Goal: Contribute content: Contribute content

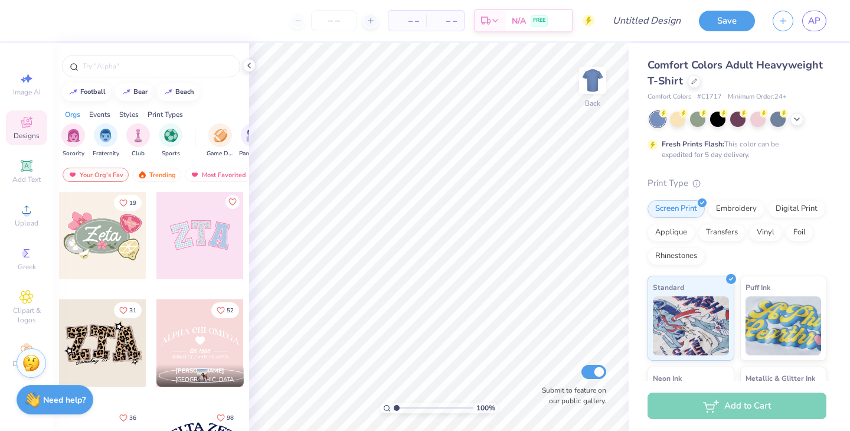
click at [776, 174] on div "Comfort Colors Adult Heavyweight T-Shirt Comfort Colors # C1717 Minimum Order: …" at bounding box center [736, 299] width 179 height 485
click at [694, 80] on icon at bounding box center [694, 80] width 6 height 6
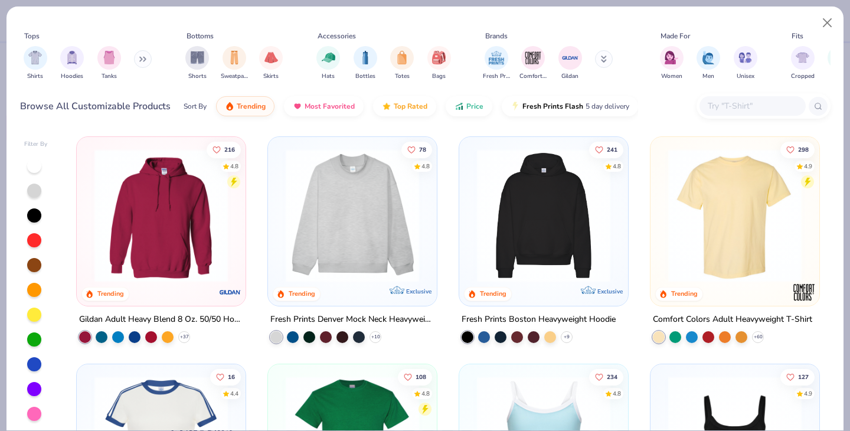
click at [139, 61] on button at bounding box center [143, 59] width 18 height 18
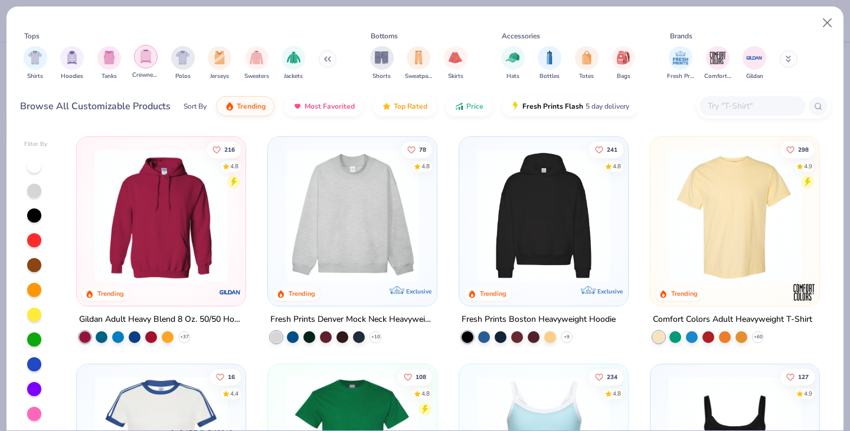
click at [151, 61] on img "filter for Crewnecks" at bounding box center [145, 57] width 13 height 14
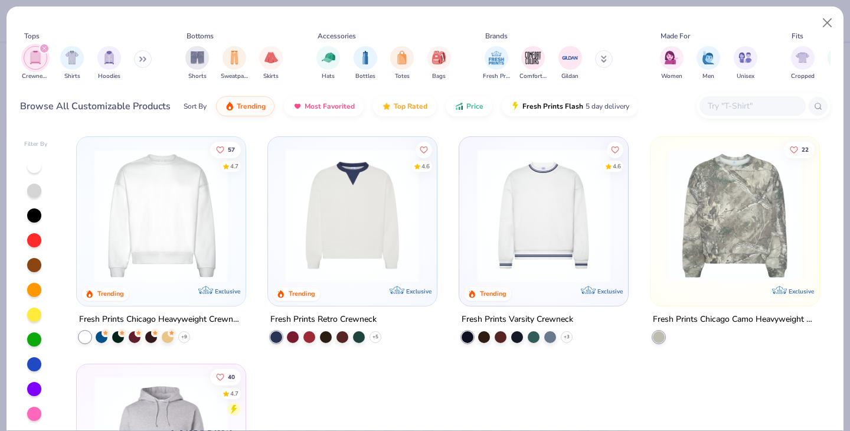
click at [180, 215] on img at bounding box center [161, 215] width 145 height 133
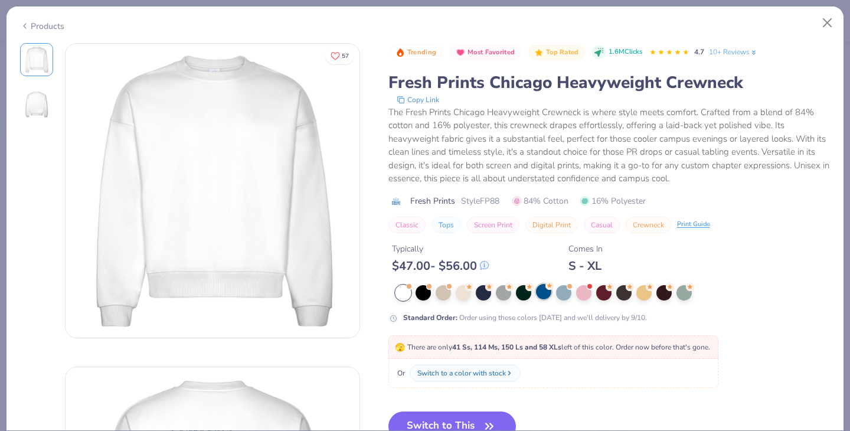
click at [547, 295] on div at bounding box center [543, 291] width 15 height 15
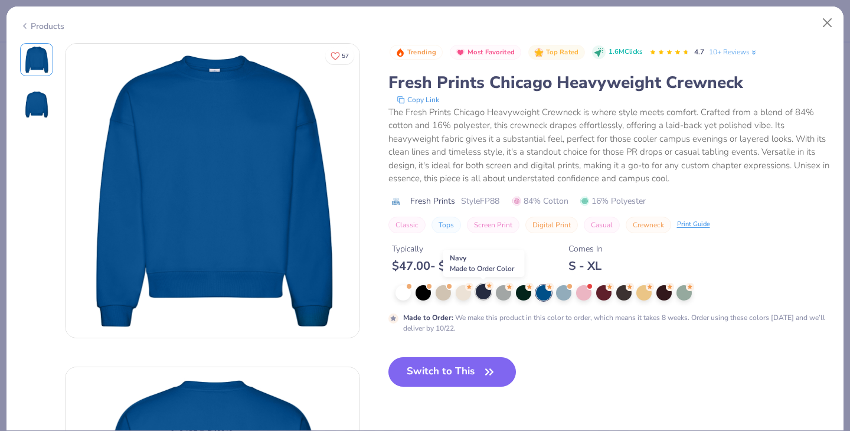
click at [485, 297] on div at bounding box center [483, 291] width 15 height 15
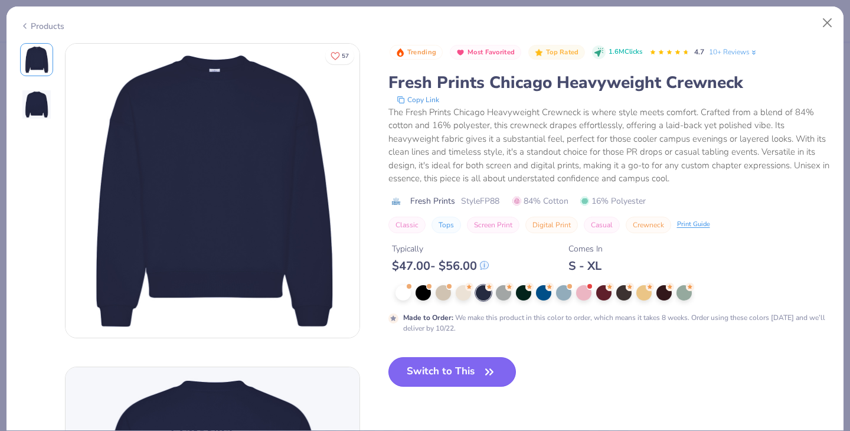
click at [469, 377] on button "Switch to This" at bounding box center [452, 372] width 128 height 30
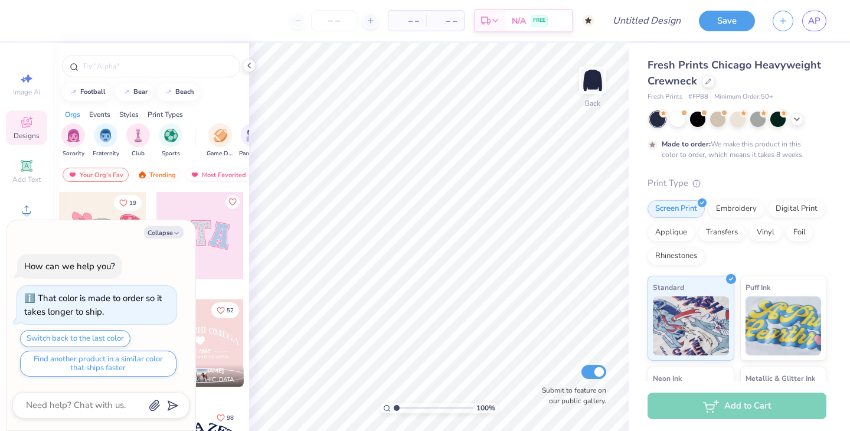
click at [227, 95] on div "football [GEOGRAPHIC_DATA]" at bounding box center [151, 92] width 196 height 18
click at [172, 235] on button "Collapse" at bounding box center [164, 232] width 40 height 12
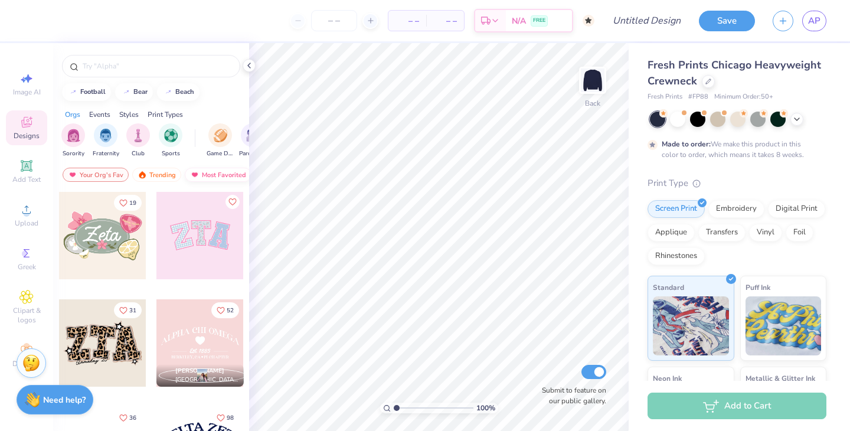
click at [195, 177] on img at bounding box center [194, 175] width 9 height 8
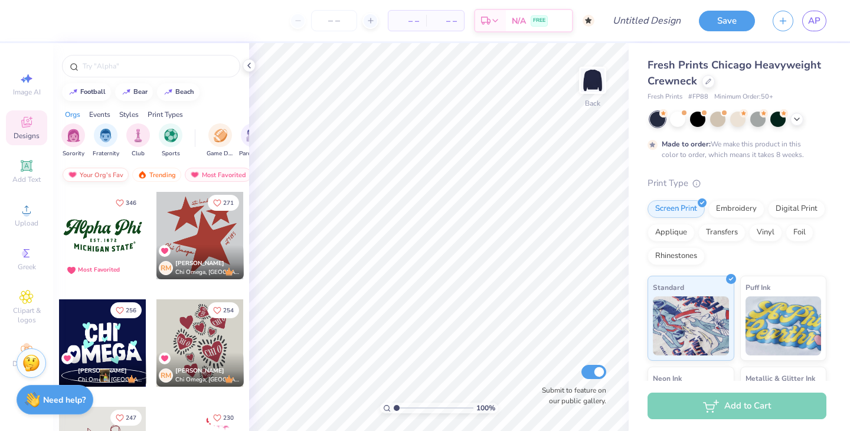
click at [116, 177] on div "Your Org's Fav" at bounding box center [96, 175] width 66 height 14
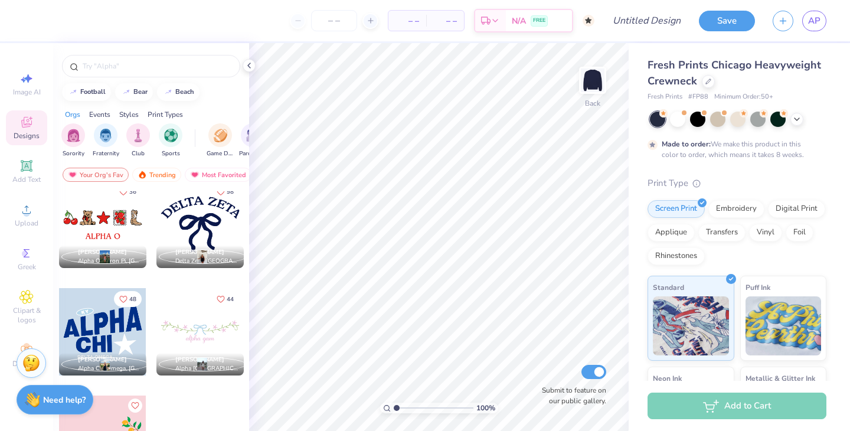
scroll to position [253, 0]
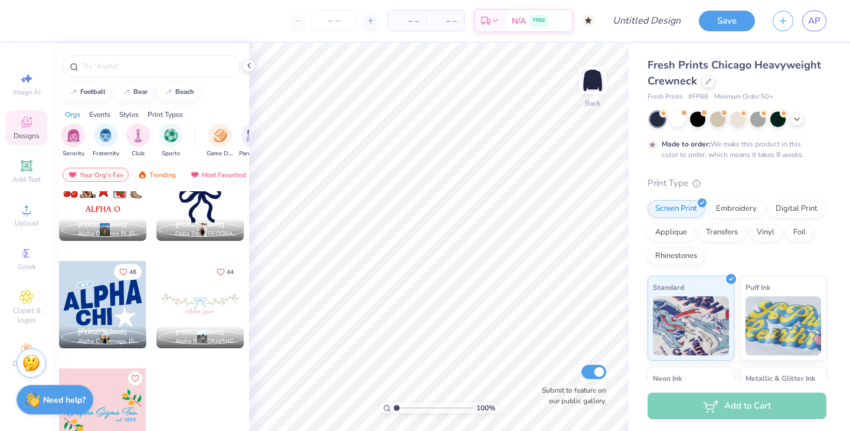
click at [97, 313] on div at bounding box center [102, 304] width 87 height 87
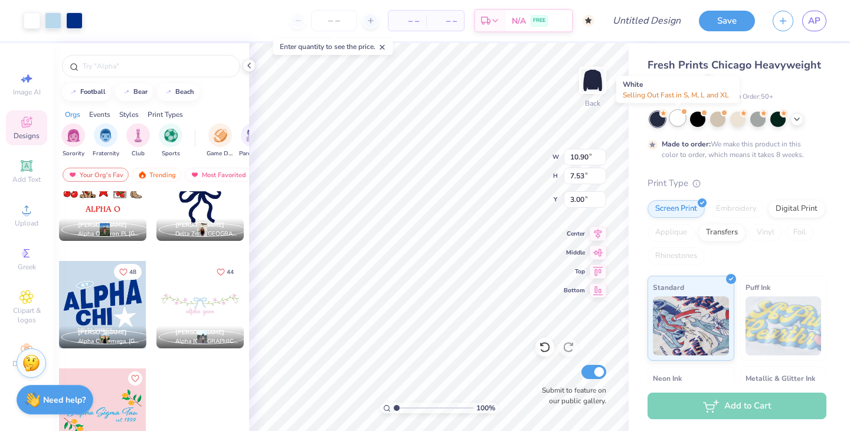
click at [679, 121] on div at bounding box center [677, 117] width 15 height 15
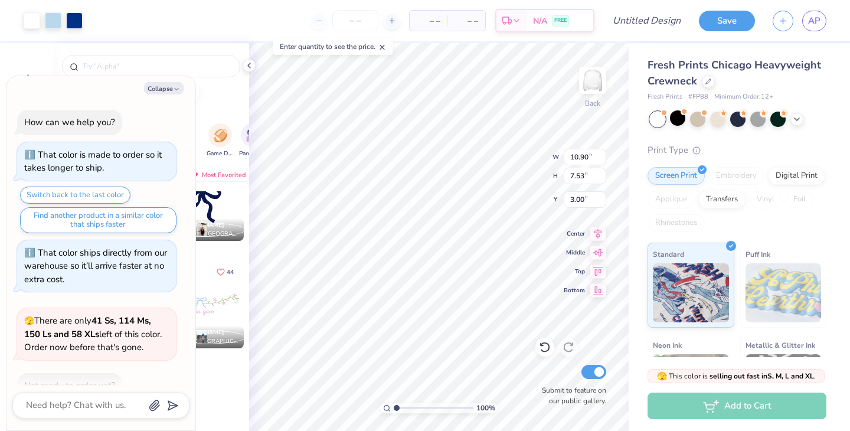
scroll to position [177, 0]
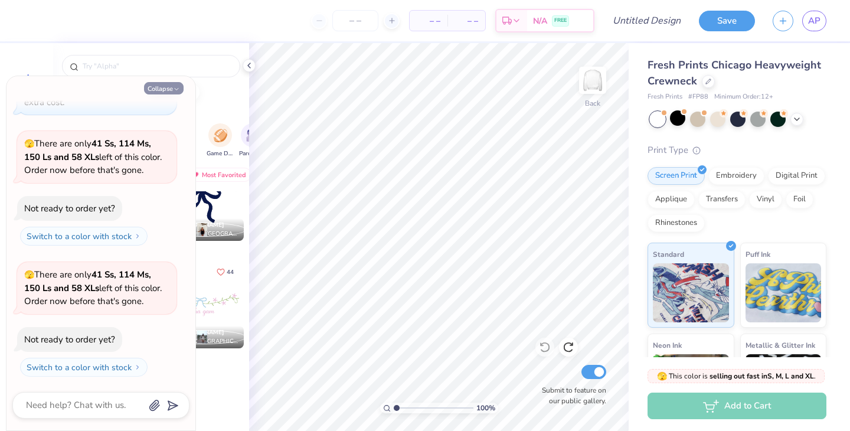
click at [163, 90] on button "Collapse" at bounding box center [164, 88] width 40 height 12
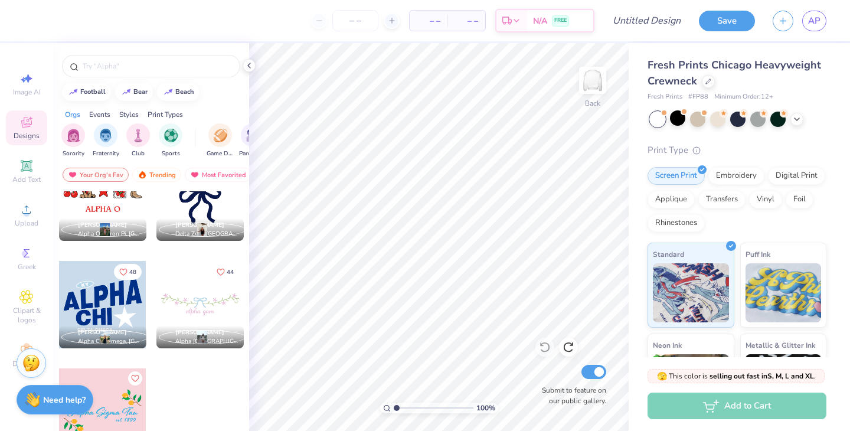
click at [108, 294] on div at bounding box center [102, 304] width 87 height 87
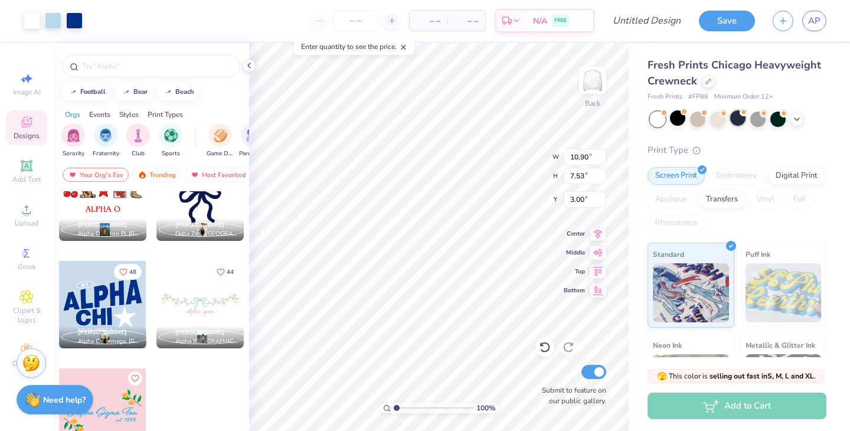
click at [735, 123] on div at bounding box center [737, 117] width 15 height 15
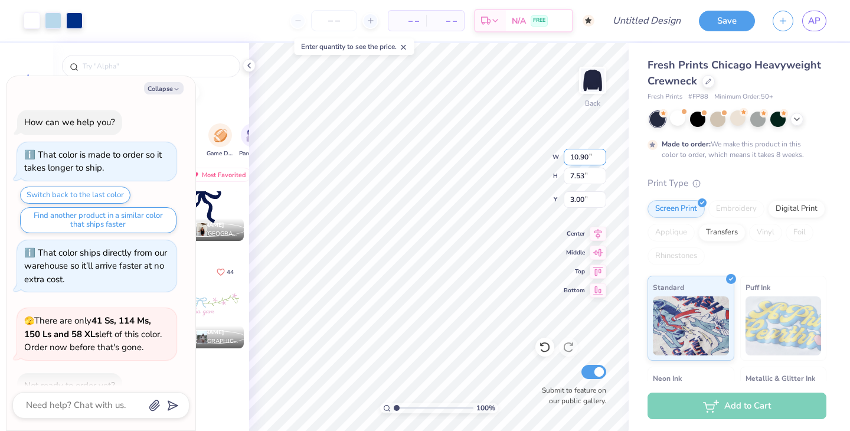
scroll to position [275, 0]
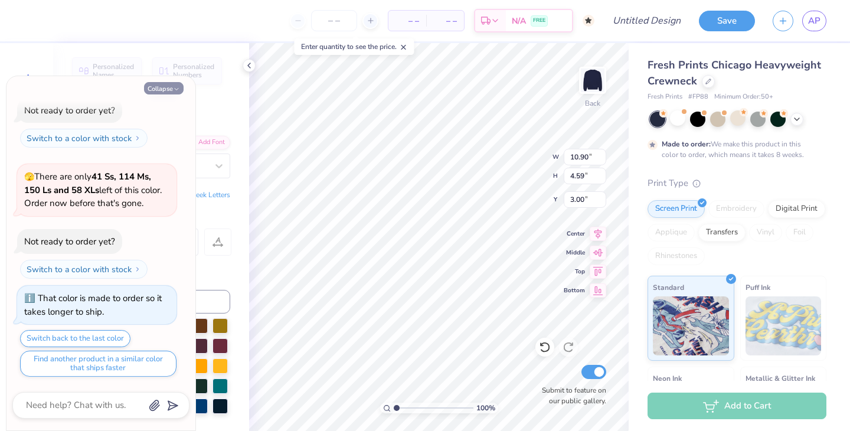
click at [158, 88] on button "Collapse" at bounding box center [164, 88] width 40 height 12
type textarea "x"
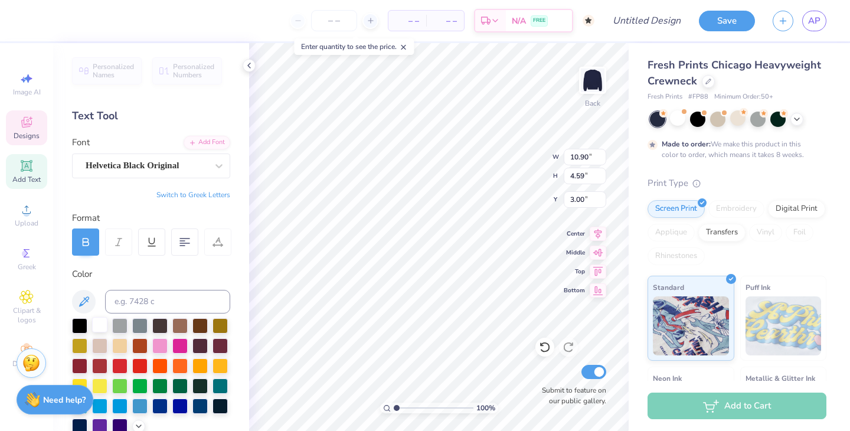
click at [102, 320] on div at bounding box center [99, 324] width 15 height 15
type input "5.02"
type input "2.49"
type input "7.17"
click at [102, 328] on div at bounding box center [99, 324] width 15 height 15
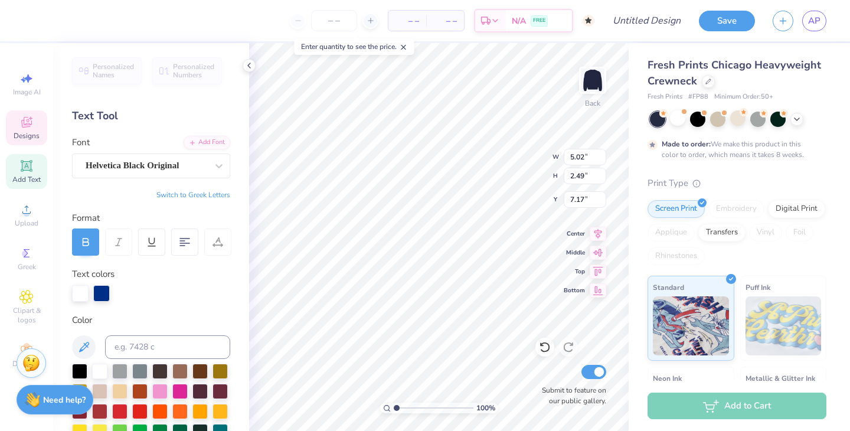
type input "0.98"
type input "0.66"
type input "3.66"
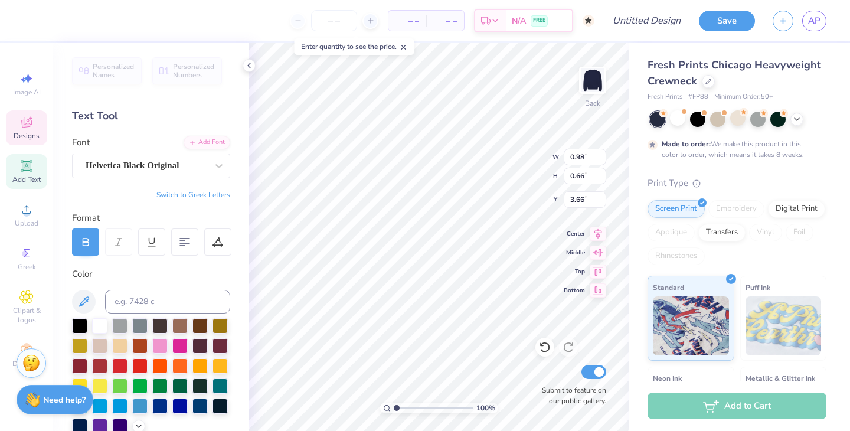
type textarea "TN"
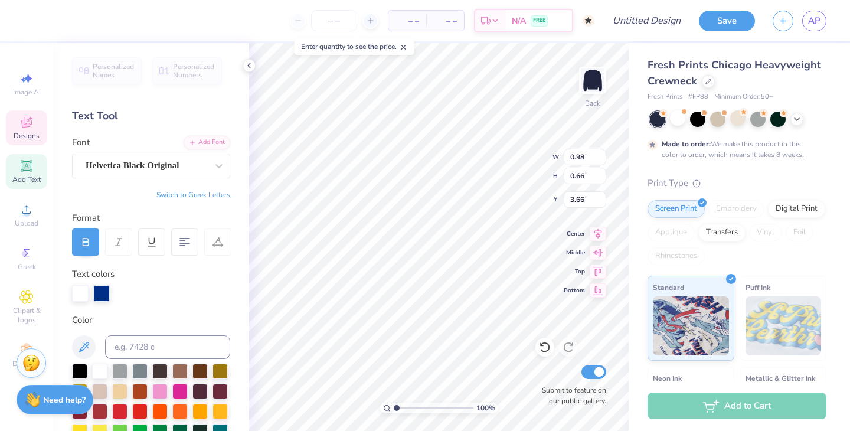
type input "5.02"
type input "2.49"
type input "7.17"
type textarea "TAU"
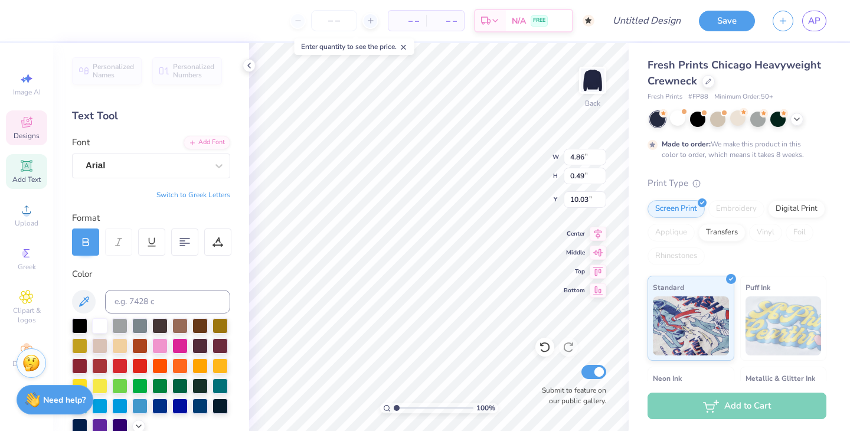
type textarea "DELTA ETA"
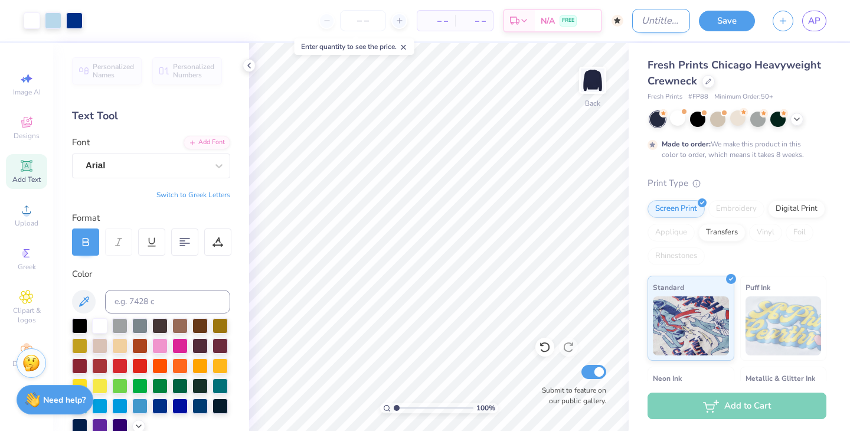
click at [658, 25] on input "Design Title" at bounding box center [661, 21] width 58 height 24
type input "star crew"
click at [725, 12] on button "Save" at bounding box center [727, 19] width 56 height 21
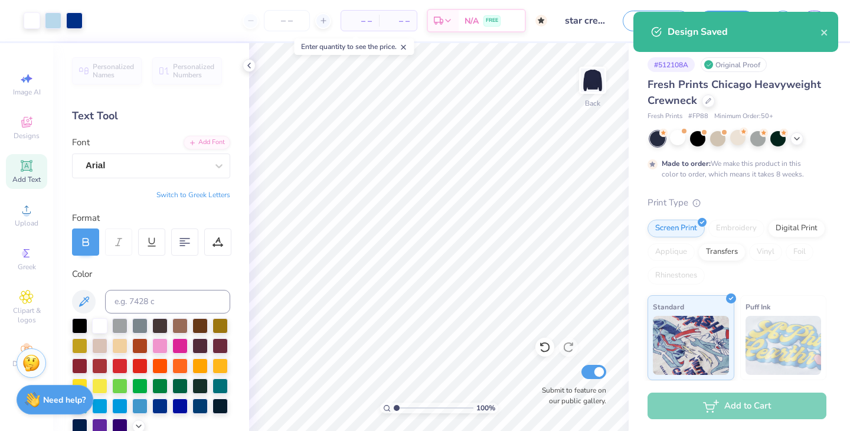
click at [678, 146] on div "Made to order: We make this product in this color to order, which means it take…" at bounding box center [736, 155] width 179 height 48
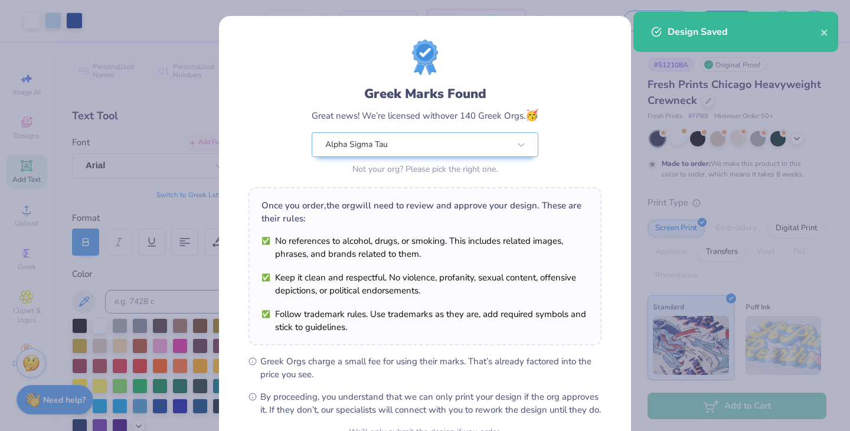
click at [647, 95] on div "Greek Marks Found Great news! We’re licensed with over 140 Greek Orgs. 🥳 Alpha …" at bounding box center [425, 215] width 850 height 431
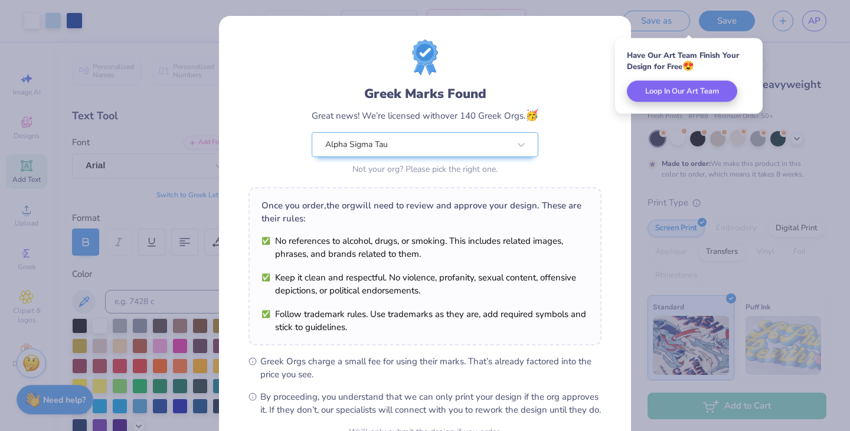
scroll to position [122, 0]
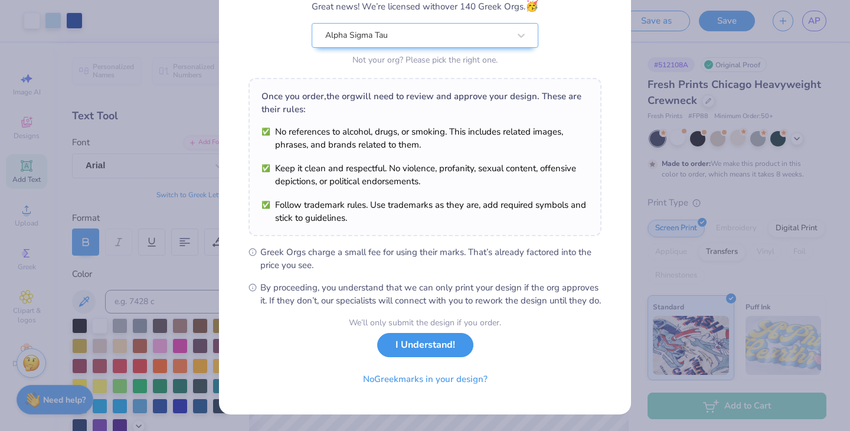
click at [443, 354] on button "I Understand!" at bounding box center [425, 345] width 96 height 24
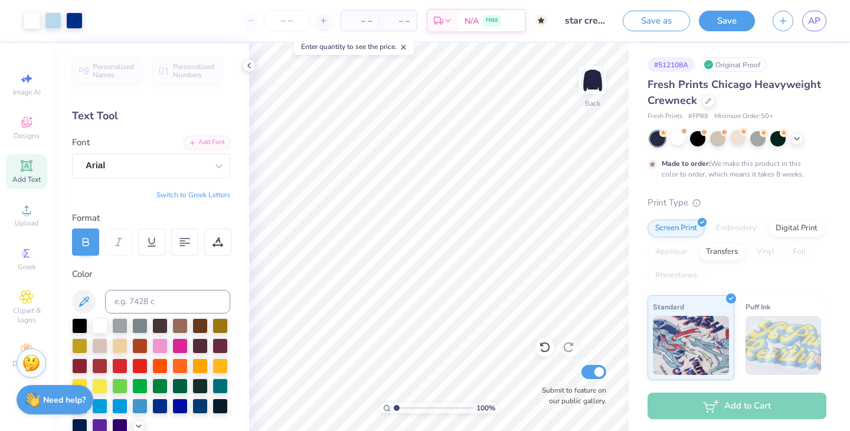
scroll to position [0, 0]
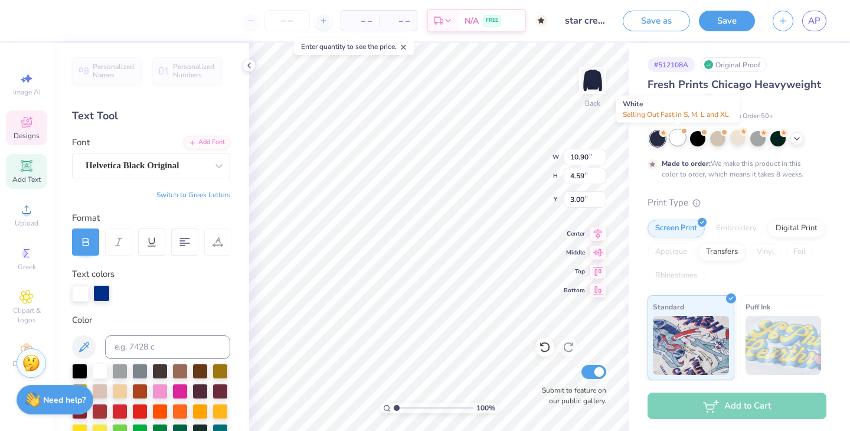
click at [677, 142] on div at bounding box center [677, 137] width 15 height 15
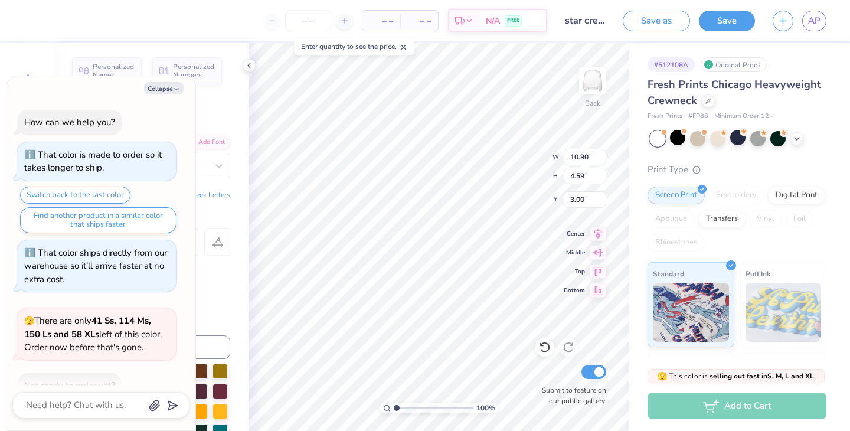
scroll to position [464, 0]
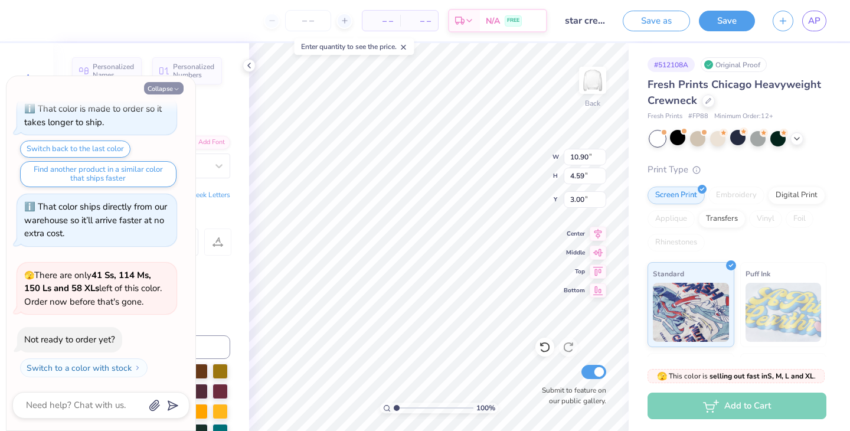
click at [176, 88] on icon "button" at bounding box center [176, 89] width 7 height 7
type textarea "x"
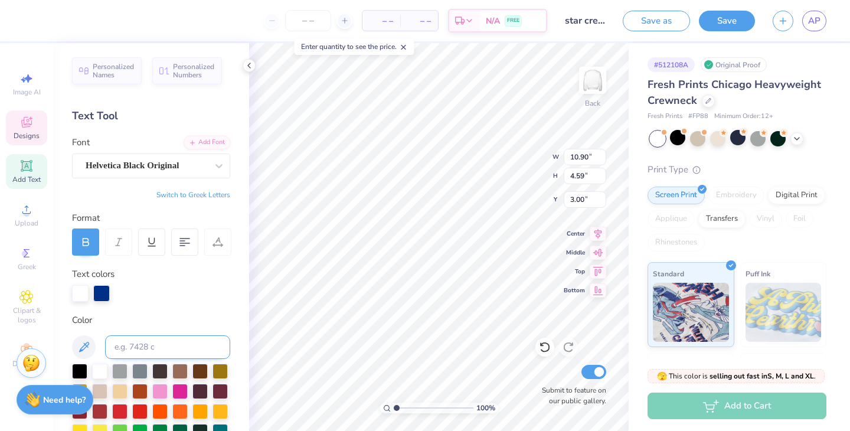
scroll to position [8, 0]
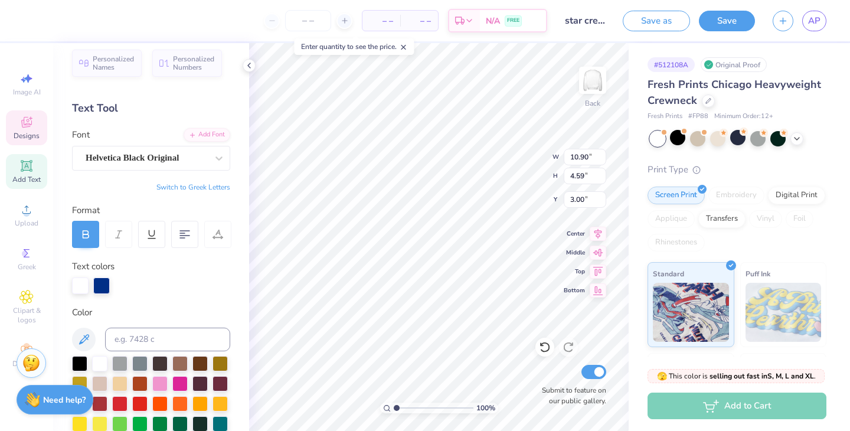
click at [102, 295] on div "Personalized Names Personalized Numbers Text Tool Add Font Font Helvetica Black…" at bounding box center [151, 237] width 196 height 388
click at [102, 289] on div at bounding box center [101, 284] width 17 height 17
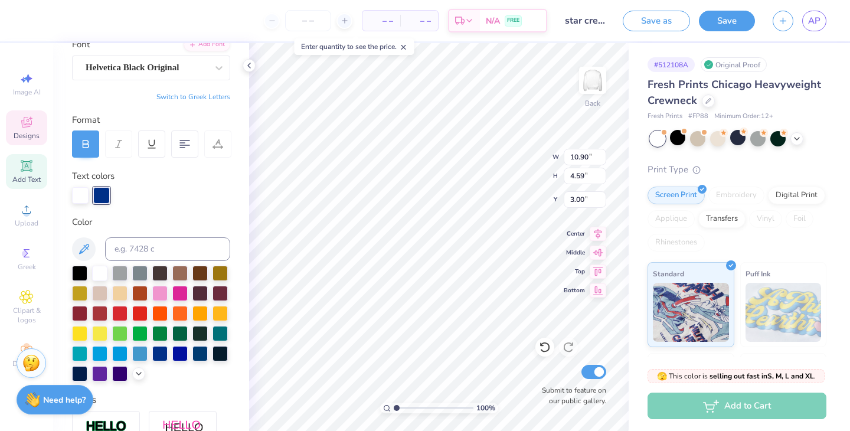
scroll to position [137, 0]
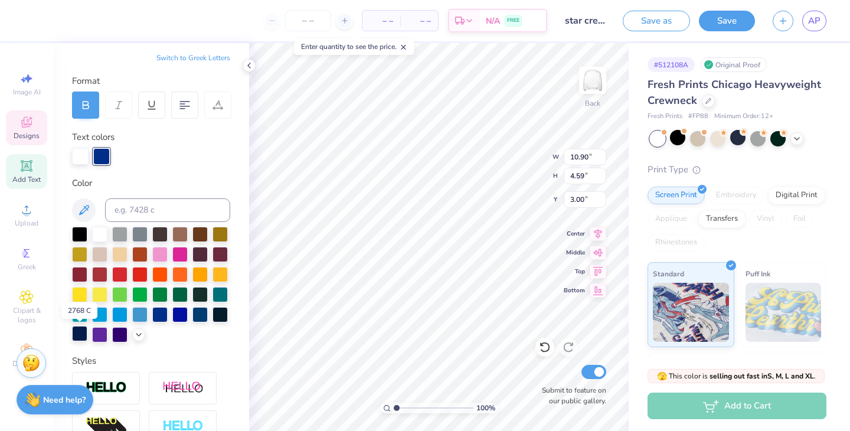
click at [83, 338] on div at bounding box center [79, 333] width 15 height 15
click at [80, 341] on div at bounding box center [79, 333] width 15 height 15
click at [82, 328] on div at bounding box center [79, 333] width 15 height 15
type input "3.23"
type input "3.08"
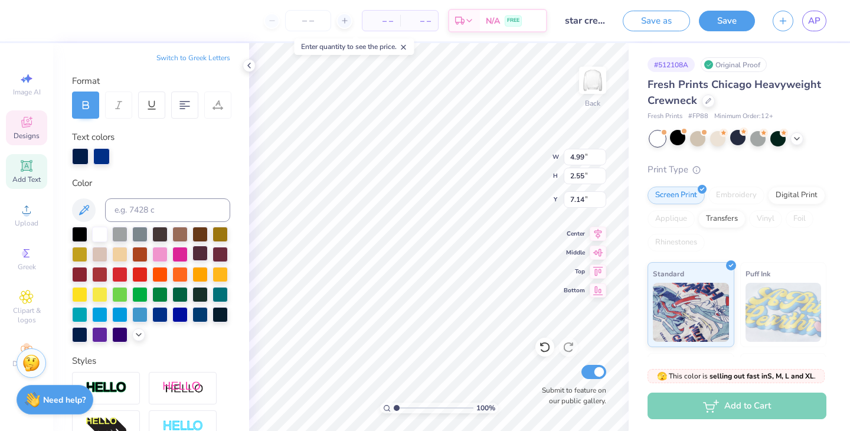
type input "6.96"
click at [80, 332] on div at bounding box center [79, 333] width 15 height 15
click at [80, 338] on div at bounding box center [79, 333] width 15 height 15
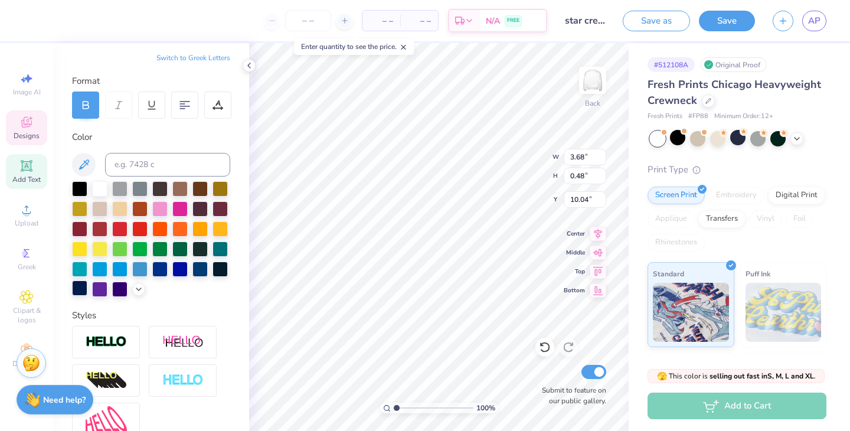
click at [81, 296] on div at bounding box center [79, 287] width 15 height 15
click at [72, 291] on div at bounding box center [79, 287] width 15 height 15
click at [244, 68] on icon at bounding box center [248, 65] width 9 height 9
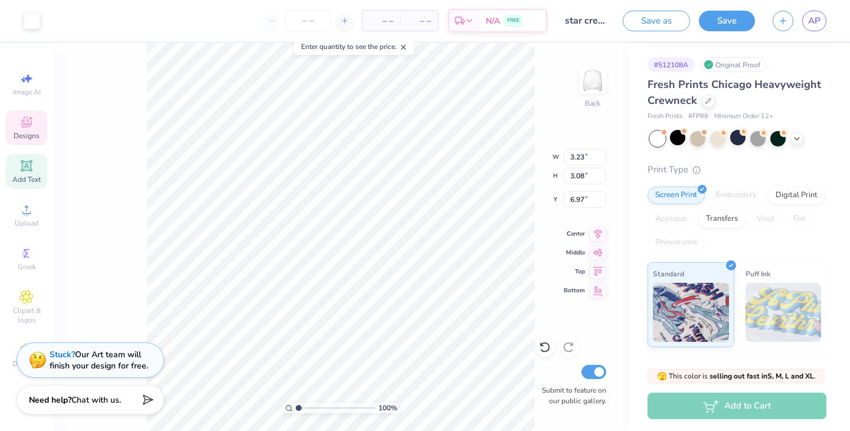
click at [36, 126] on div "Designs" at bounding box center [26, 127] width 41 height 35
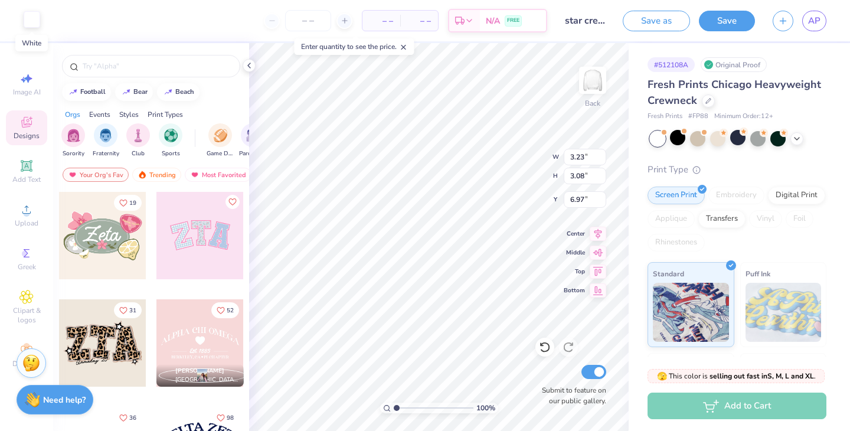
click at [27, 17] on div at bounding box center [32, 19] width 17 height 17
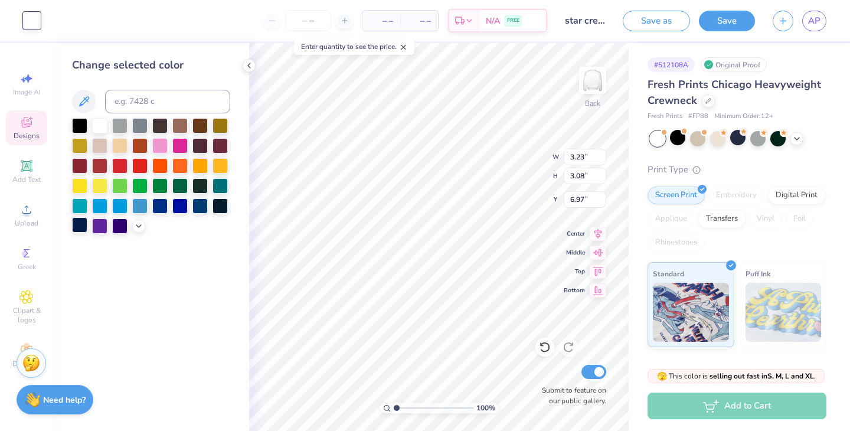
click at [83, 223] on div at bounding box center [79, 224] width 15 height 15
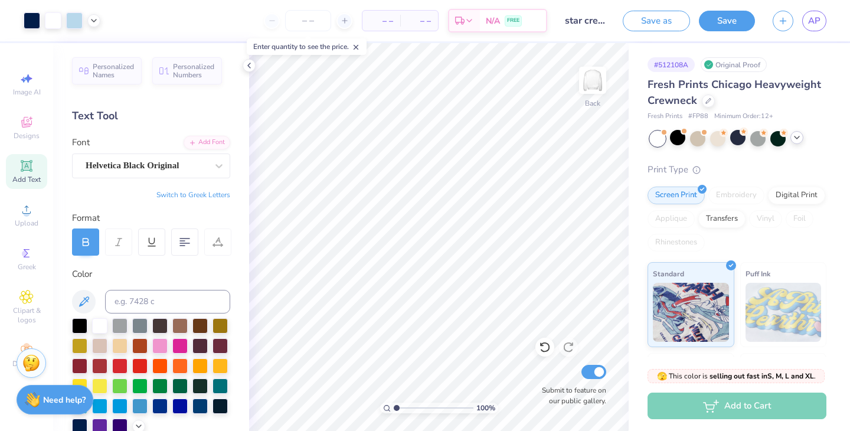
click at [801, 136] on div at bounding box center [796, 137] width 13 height 13
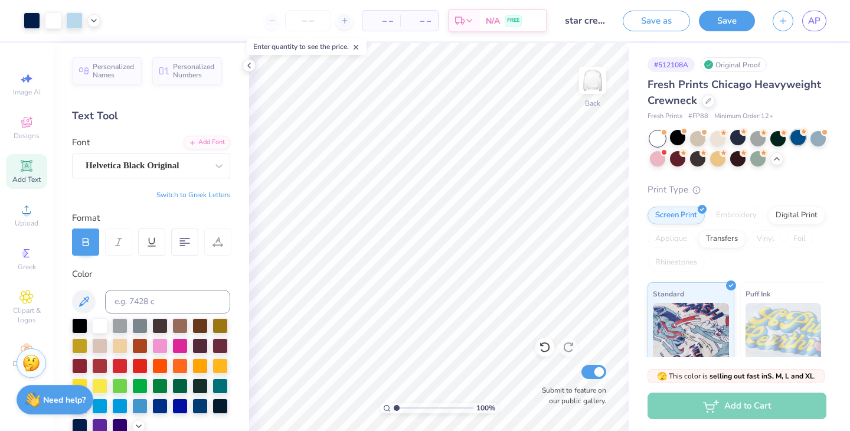
click at [794, 139] on div at bounding box center [797, 137] width 15 height 15
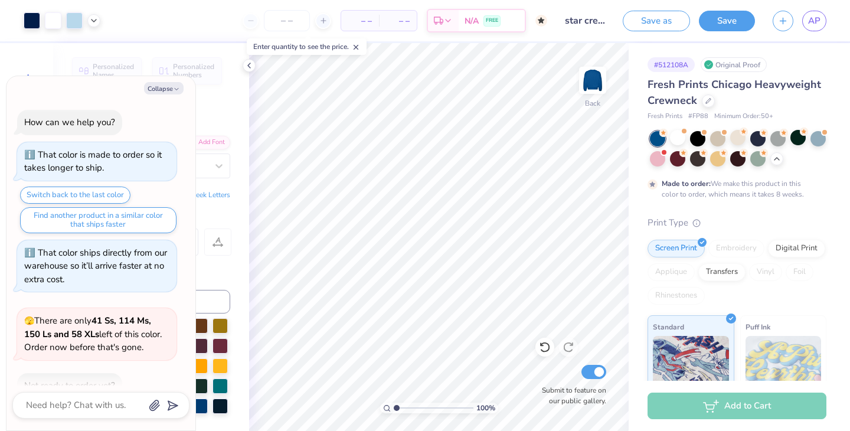
scroll to position [562, 0]
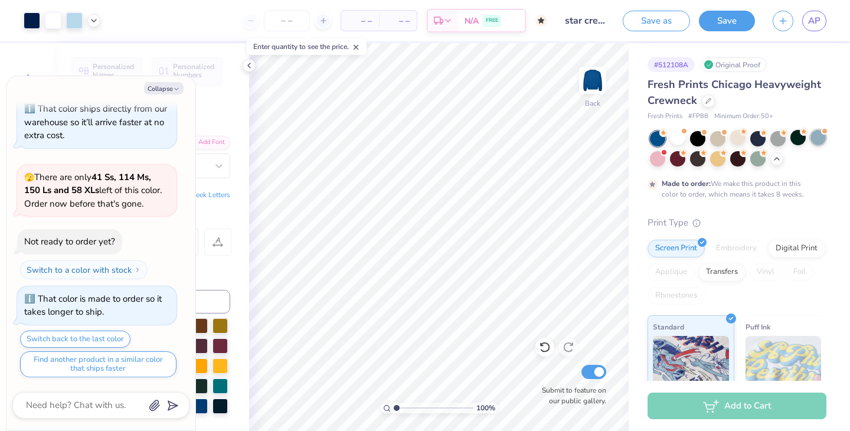
click at [816, 142] on div at bounding box center [817, 137] width 15 height 15
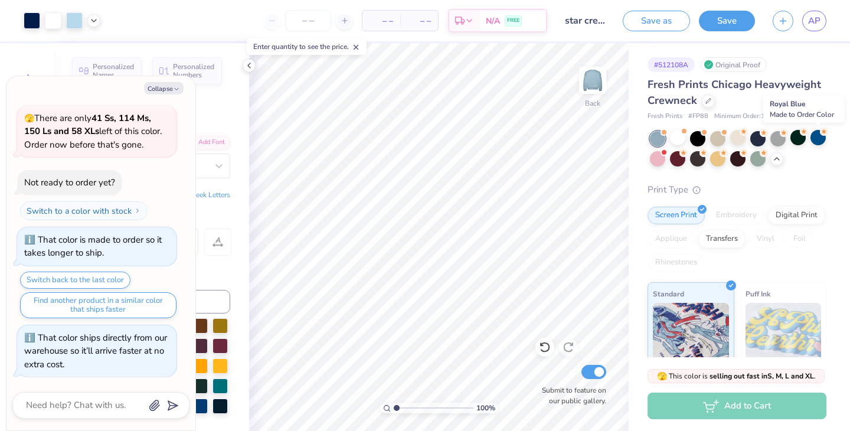
scroll to position [752, 0]
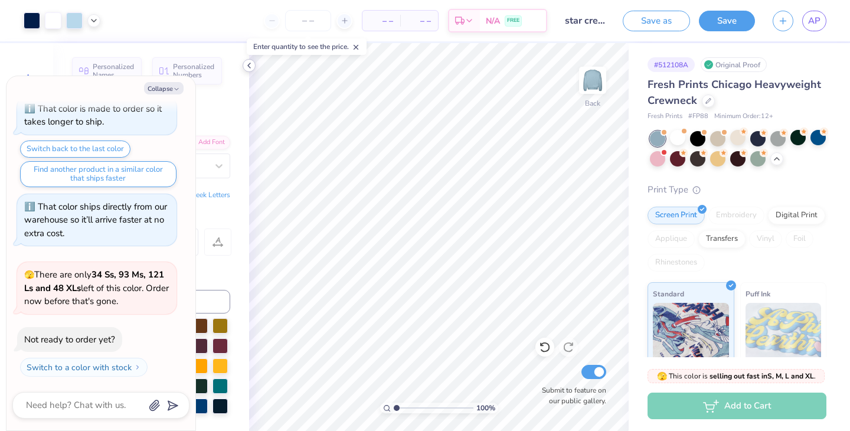
click at [244, 63] on icon at bounding box center [248, 65] width 9 height 9
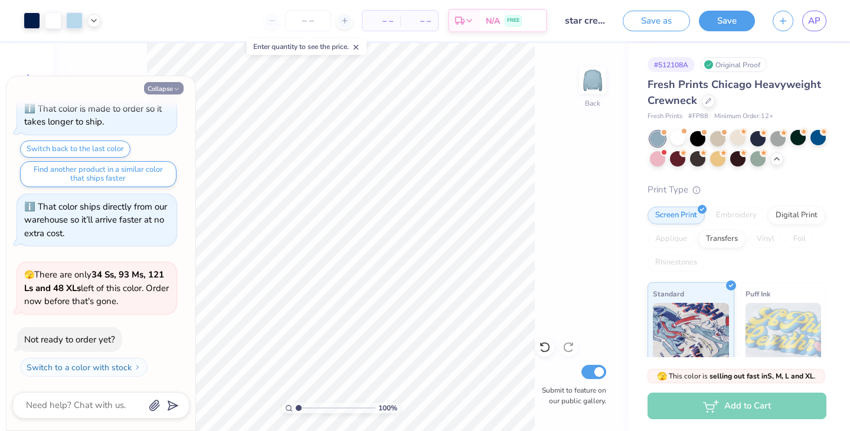
click at [163, 86] on button "Collapse" at bounding box center [164, 88] width 40 height 12
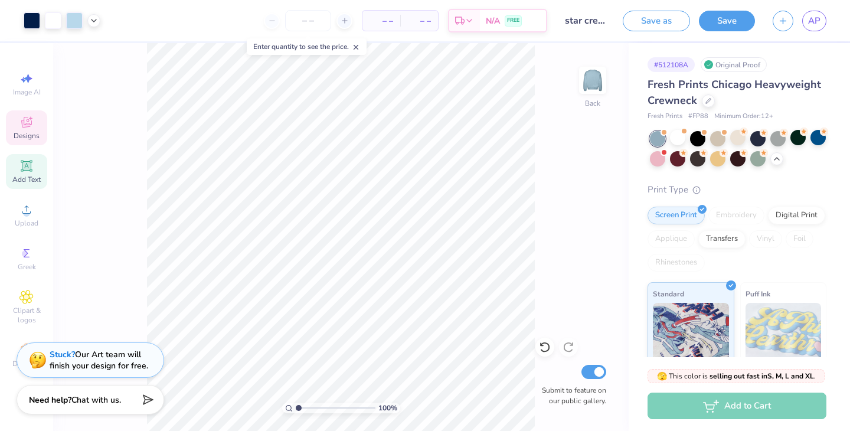
click at [30, 127] on icon at bounding box center [26, 122] width 14 height 14
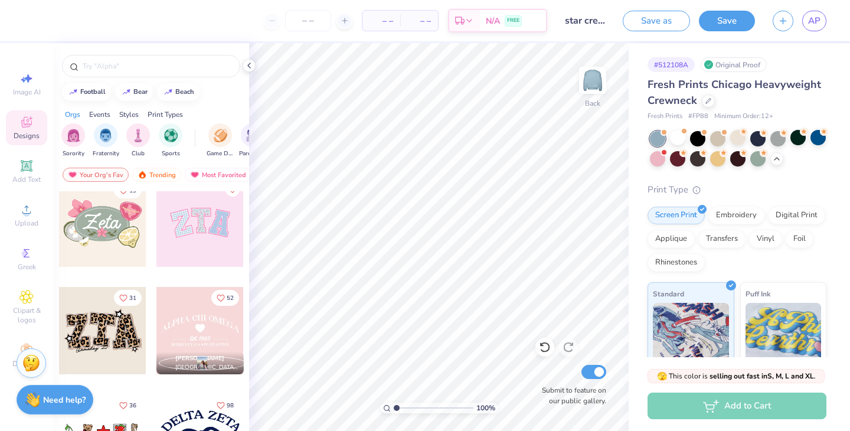
scroll to position [0, 0]
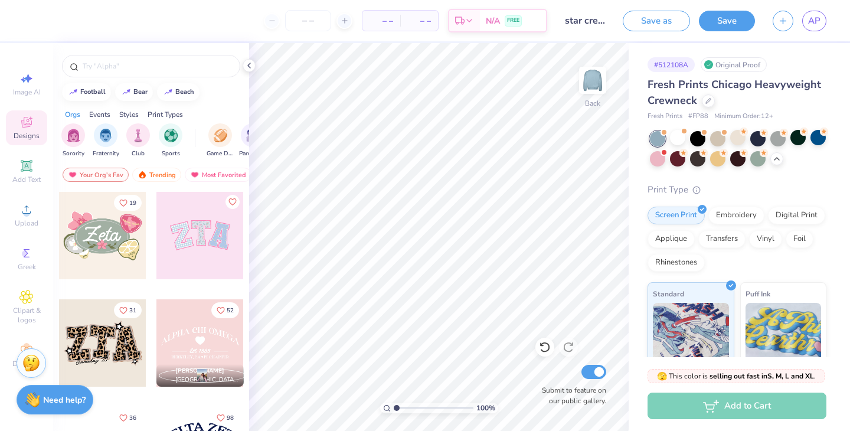
click at [207, 231] on div at bounding box center [199, 235] width 87 height 87
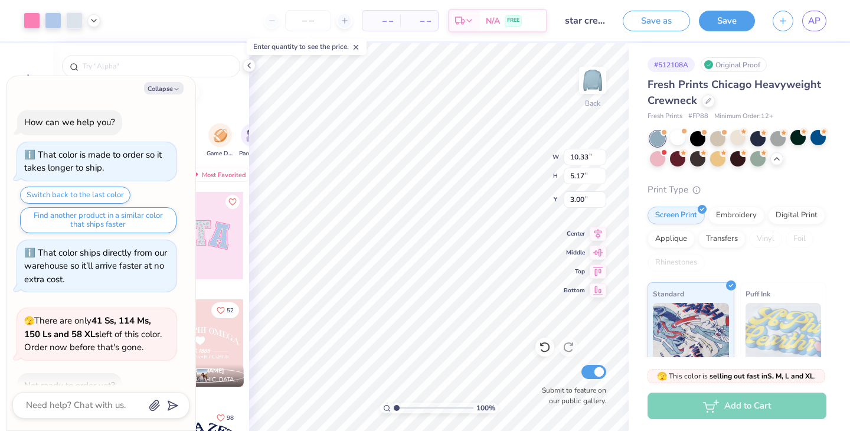
scroll to position [869, 0]
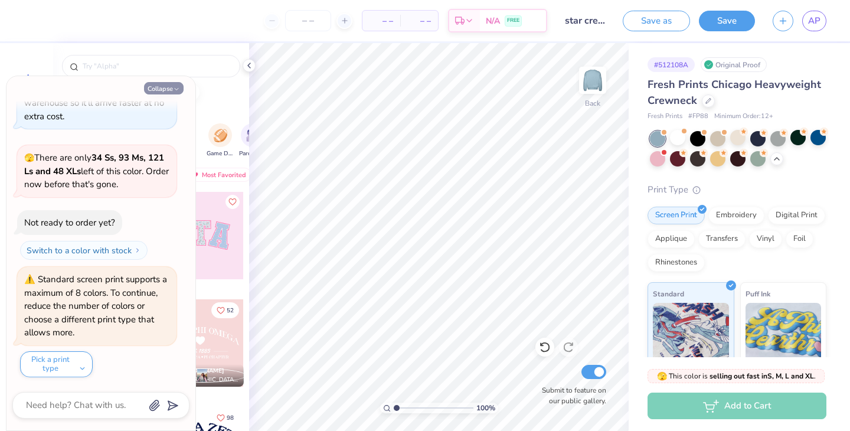
click at [169, 89] on button "Collapse" at bounding box center [164, 88] width 40 height 12
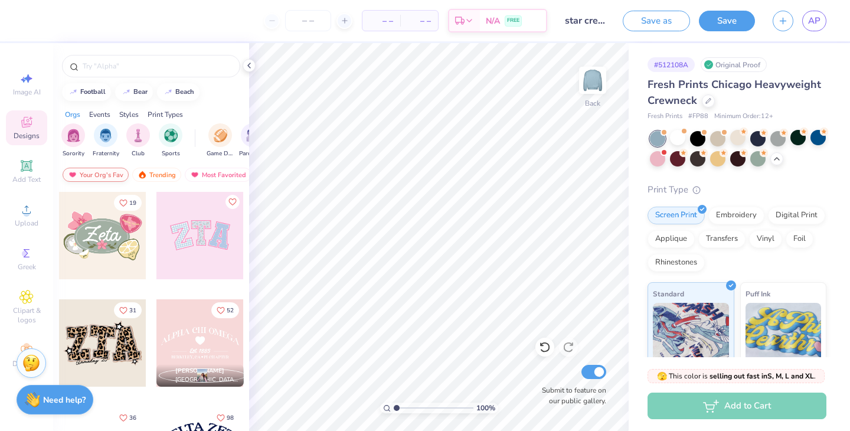
click at [102, 172] on div "Your Org's Fav" at bounding box center [96, 175] width 66 height 14
click at [162, 174] on div "Trending" at bounding box center [156, 175] width 49 height 14
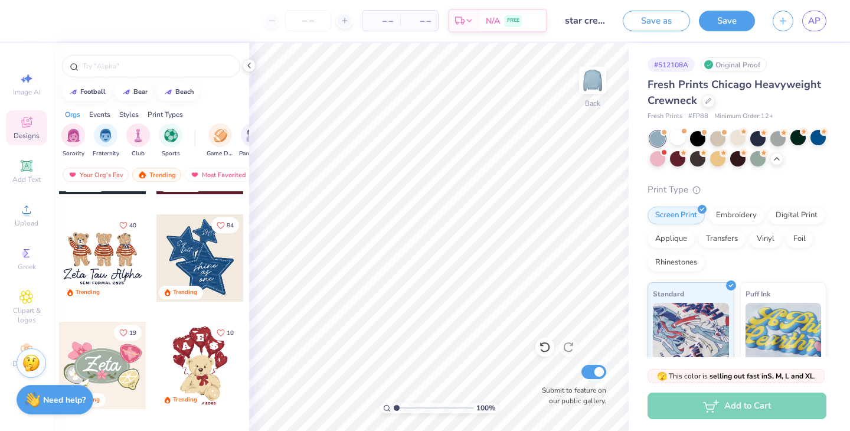
scroll to position [0, 0]
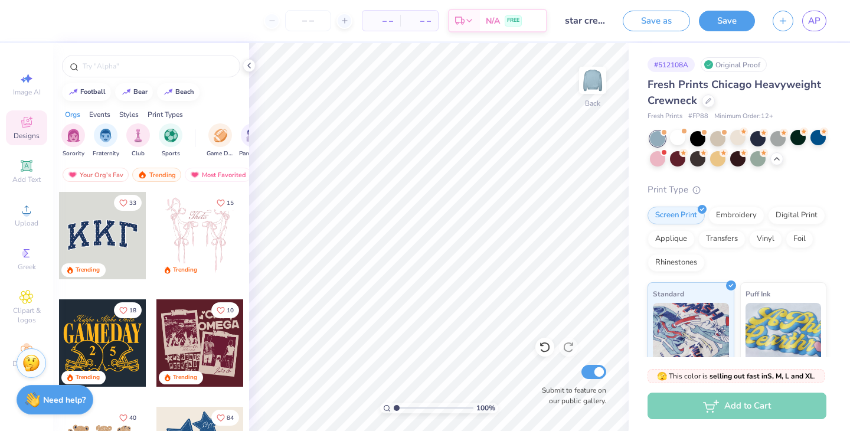
click at [94, 223] on div at bounding box center [102, 235] width 87 height 87
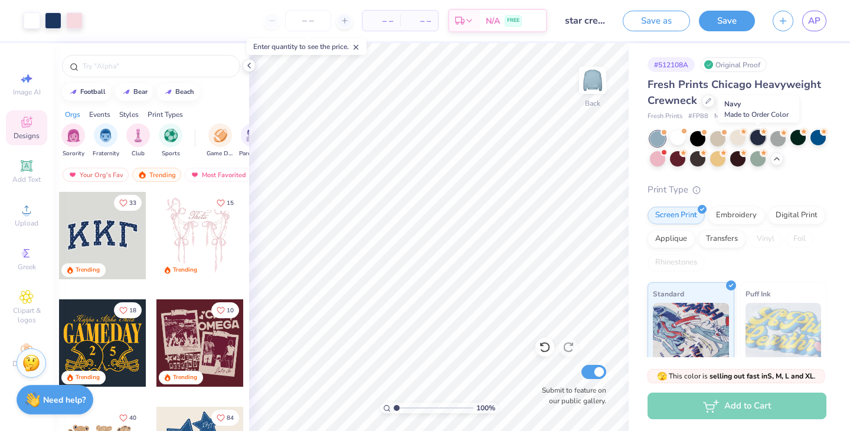
click at [762, 142] on div at bounding box center [757, 137] width 15 height 15
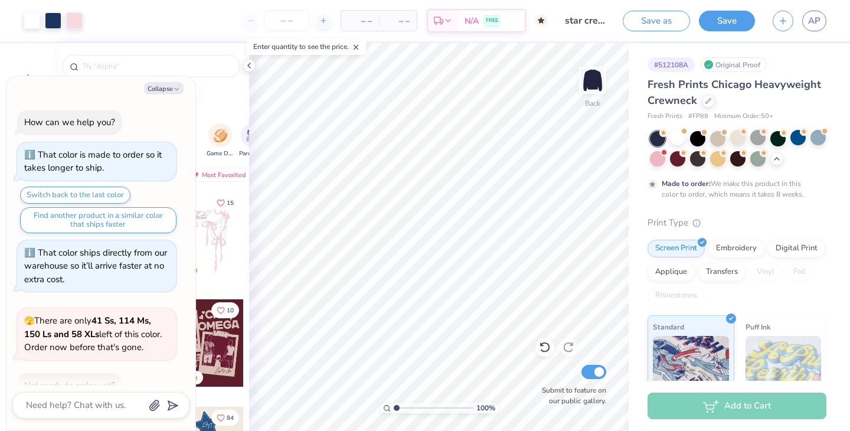
scroll to position [967, 0]
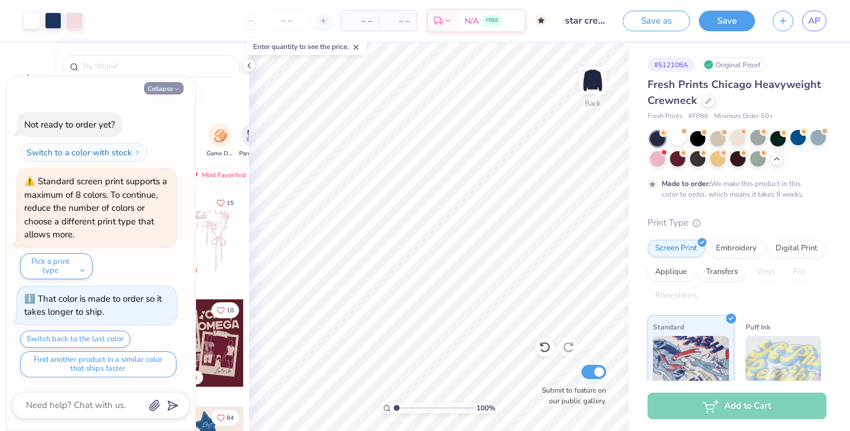
click at [162, 90] on button "Collapse" at bounding box center [164, 88] width 40 height 12
type textarea "x"
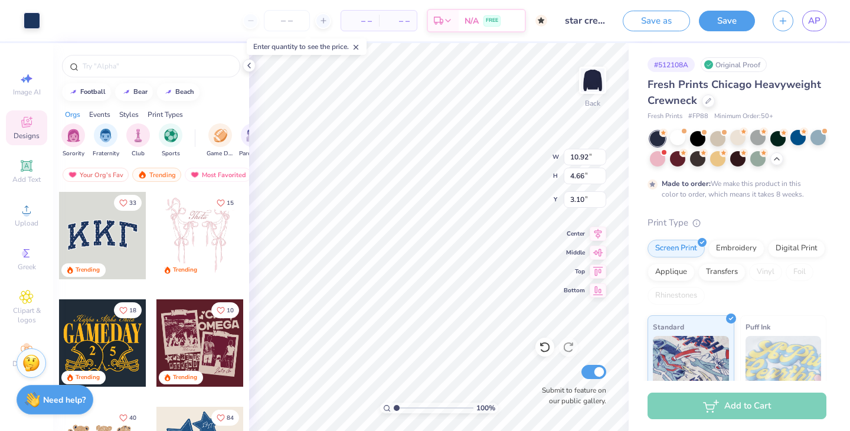
type input "10.92"
type input "4.66"
type input "3.10"
click at [19, 22] on div "Art colors" at bounding box center [20, 20] width 40 height 41
click at [253, 62] on icon at bounding box center [248, 65] width 9 height 9
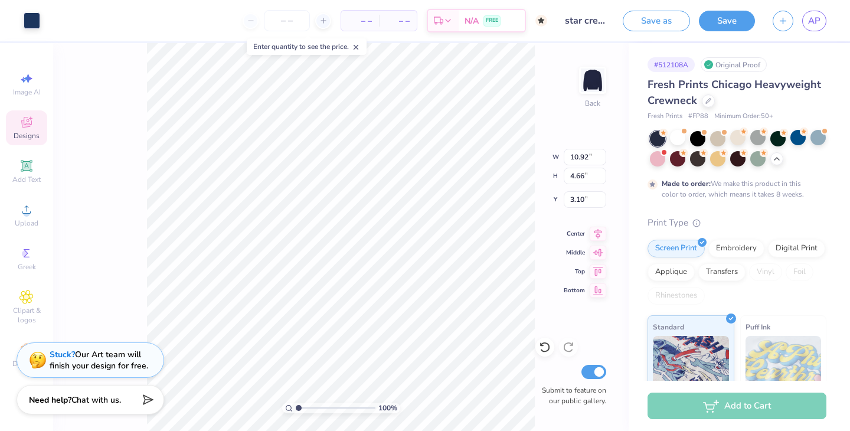
type input "10.92"
type input "4.66"
type input "3.10"
type input "3.00"
click at [28, 130] on div "Designs" at bounding box center [26, 127] width 41 height 35
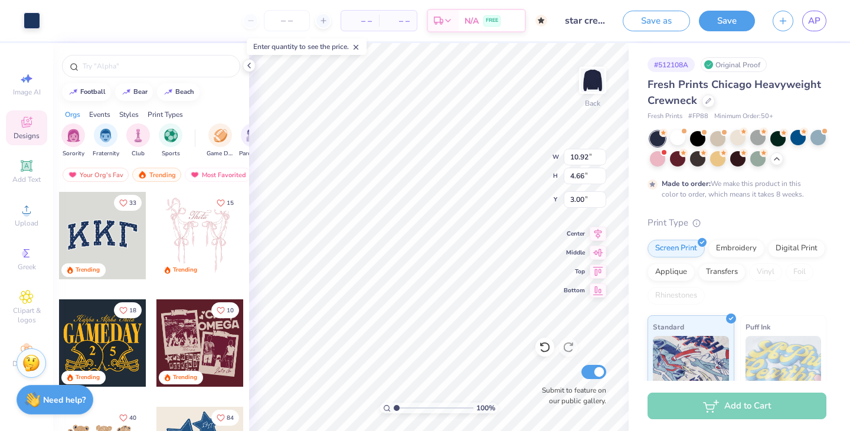
type input "11.11"
type input "4.88"
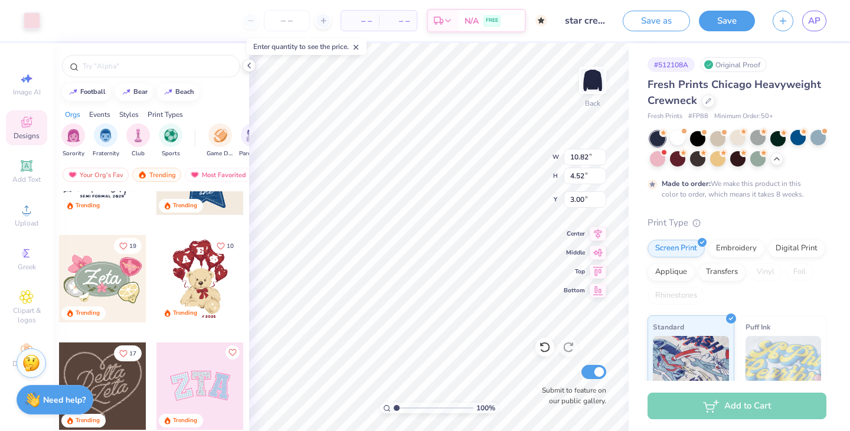
scroll to position [0, 0]
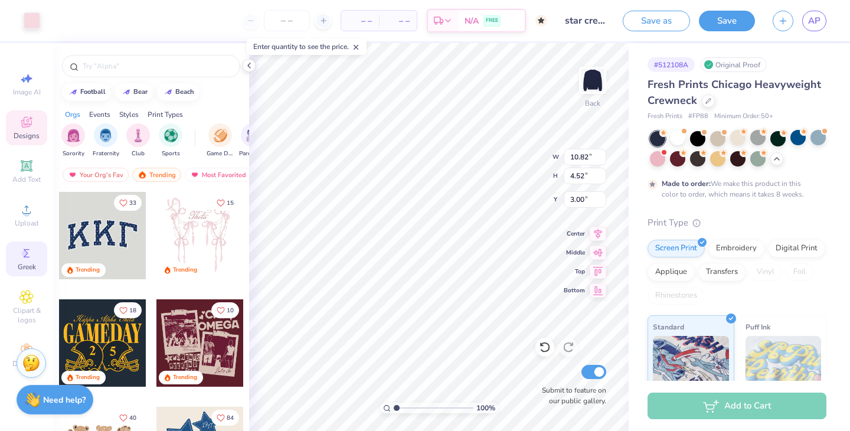
click at [28, 250] on icon at bounding box center [26, 253] width 14 height 14
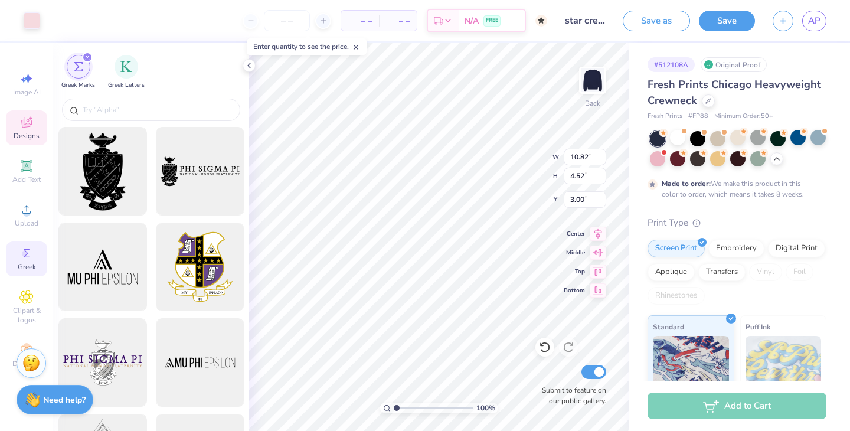
click at [24, 123] on icon at bounding box center [26, 122] width 14 height 14
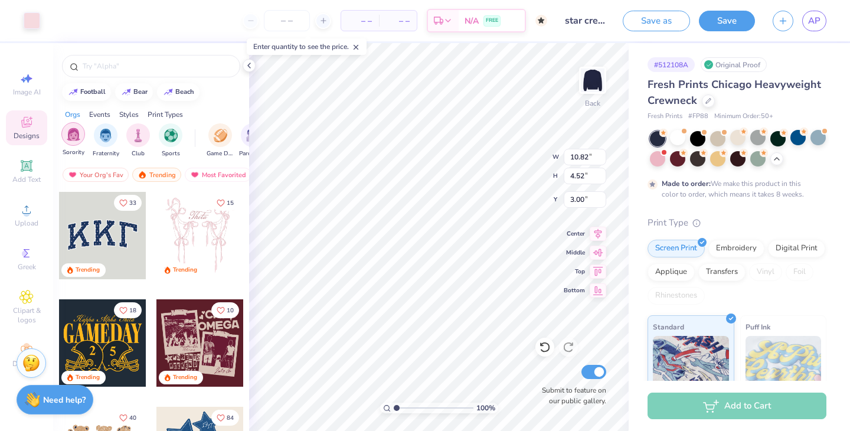
click at [78, 136] on img "filter for Sorority" at bounding box center [74, 134] width 14 height 14
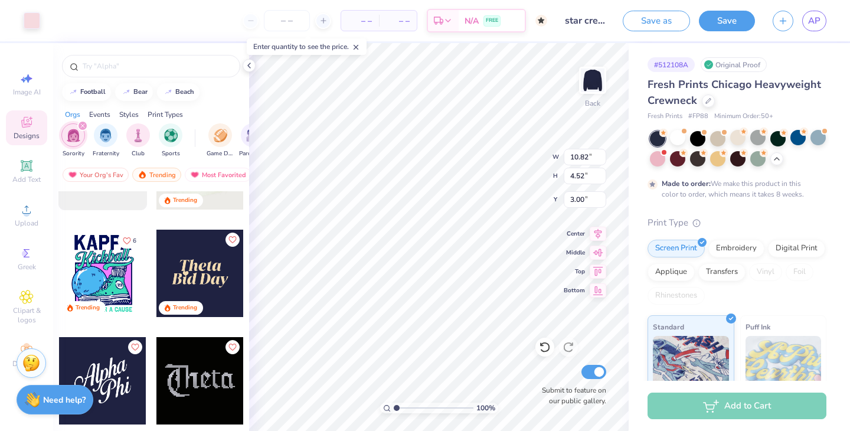
scroll to position [3402, 0]
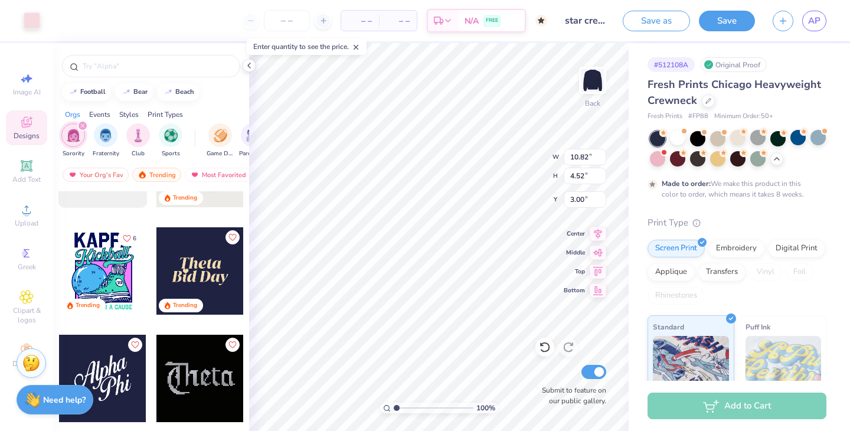
click at [168, 113] on div "Print Types" at bounding box center [165, 114] width 35 height 11
click at [129, 112] on div "Styles" at bounding box center [128, 114] width 19 height 11
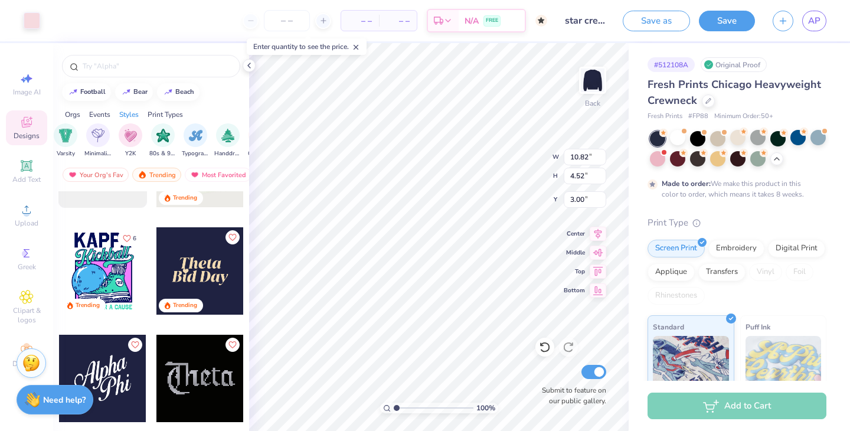
scroll to position [0, 667]
click at [70, 114] on div "Orgs" at bounding box center [72, 114] width 15 height 11
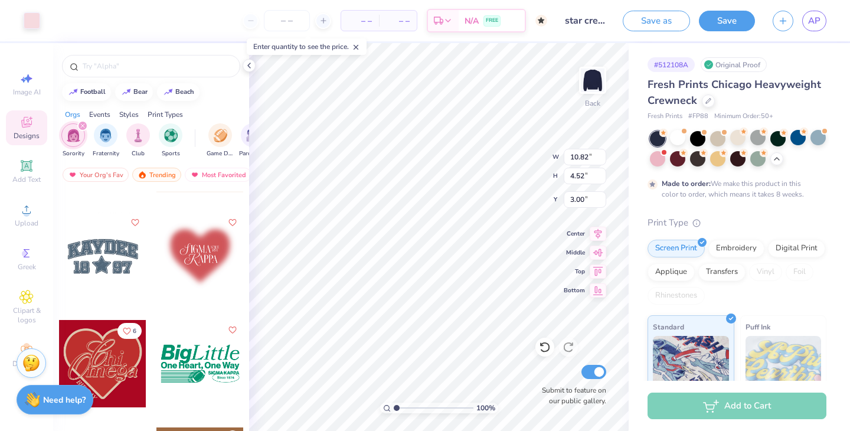
scroll to position [4596, 0]
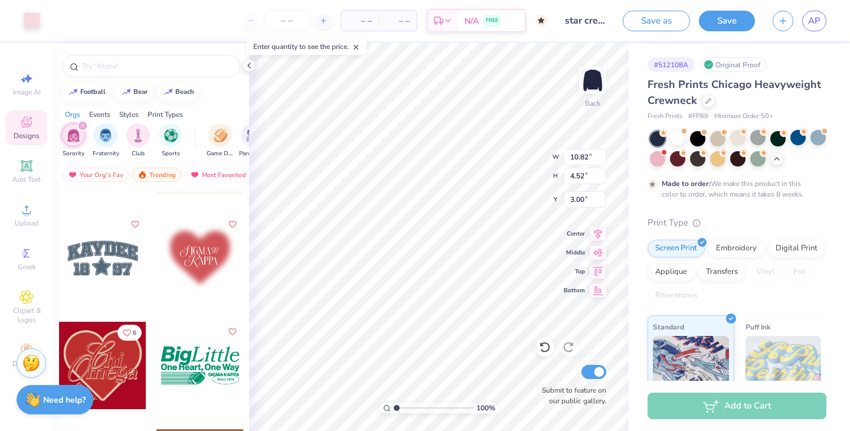
click at [99, 255] on div at bounding box center [102, 257] width 87 height 87
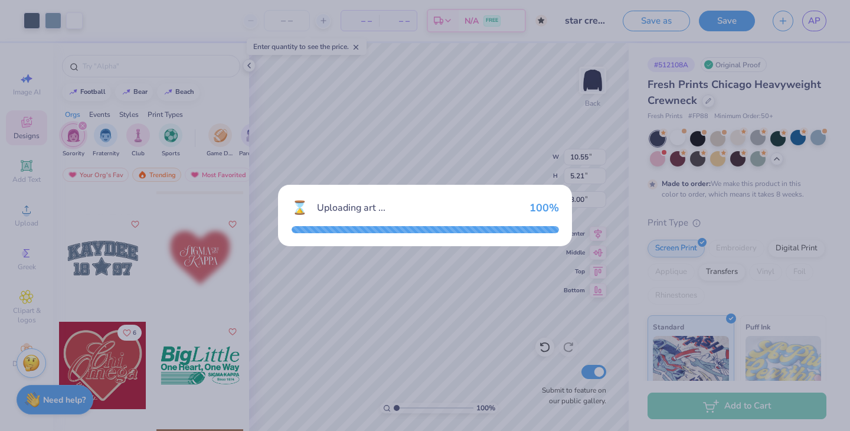
type input "10.55"
type input "5.21"
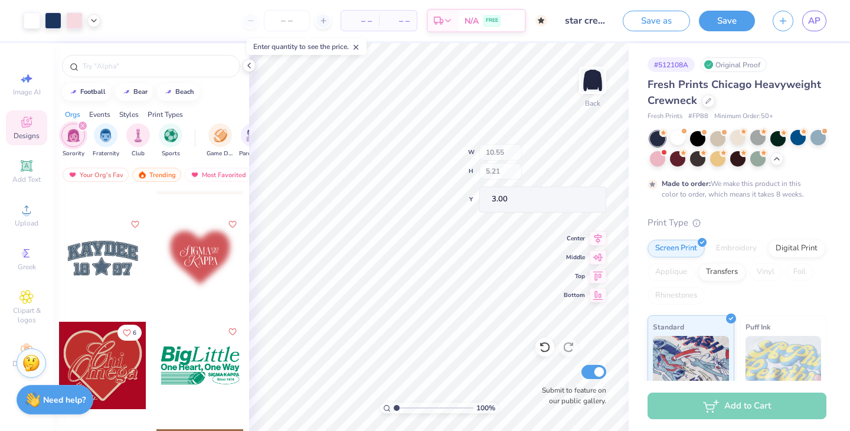
type input "12.98"
type input "11.64"
type input "15.19"
type input "3.00"
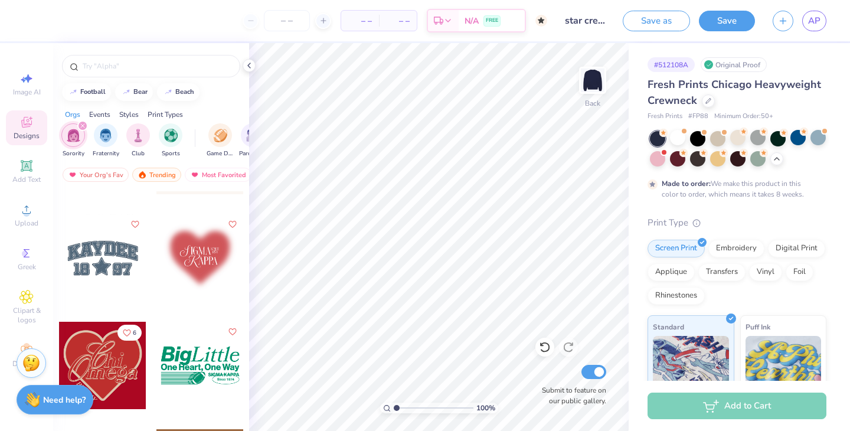
click at [103, 269] on div at bounding box center [102, 257] width 87 height 87
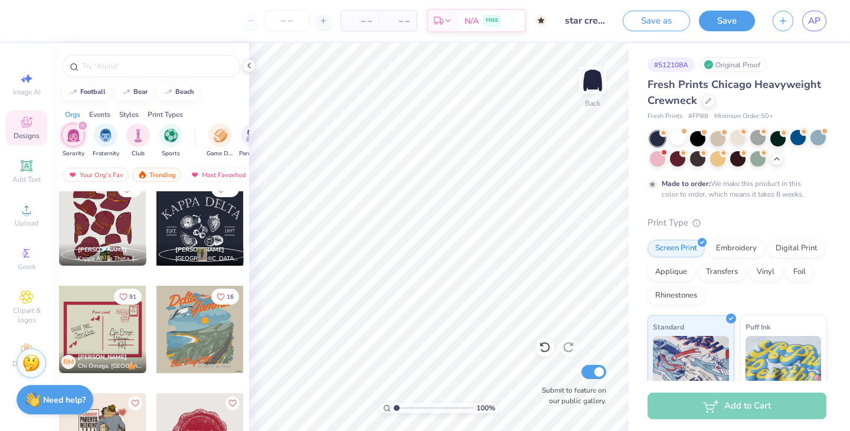
scroll to position [5171, 0]
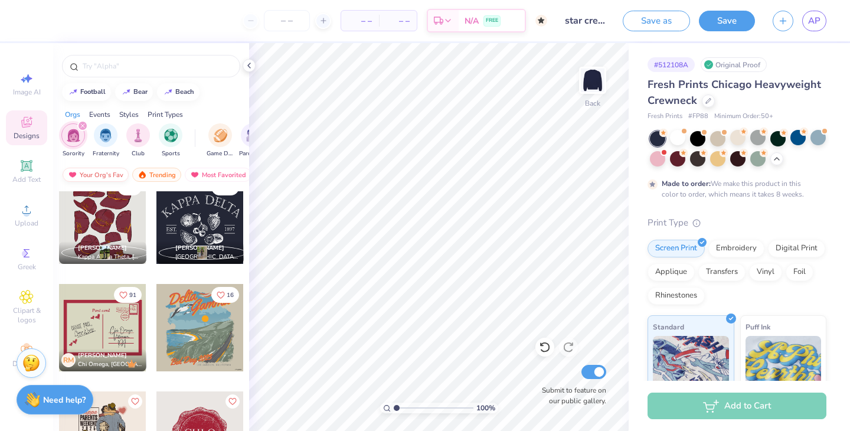
click at [100, 175] on div "Your Org's Fav" at bounding box center [96, 175] width 66 height 14
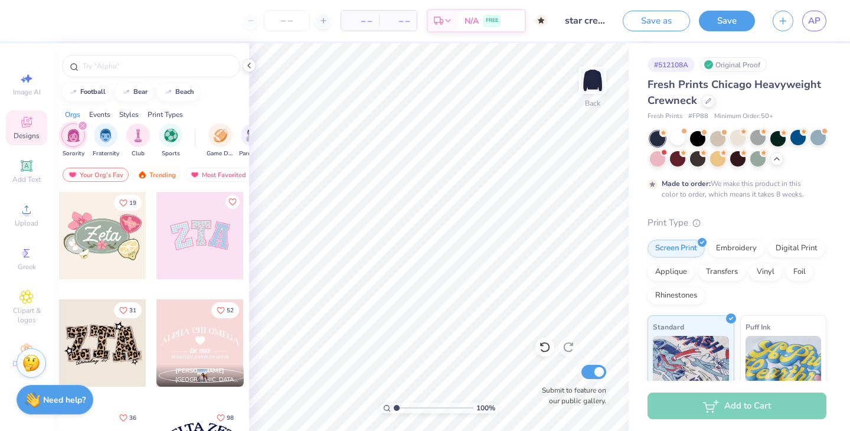
click at [102, 359] on div at bounding box center [102, 342] width 87 height 87
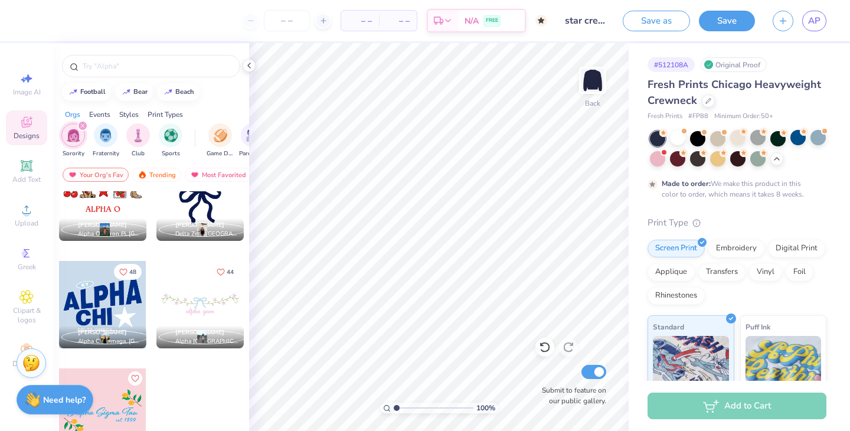
scroll to position [0, 0]
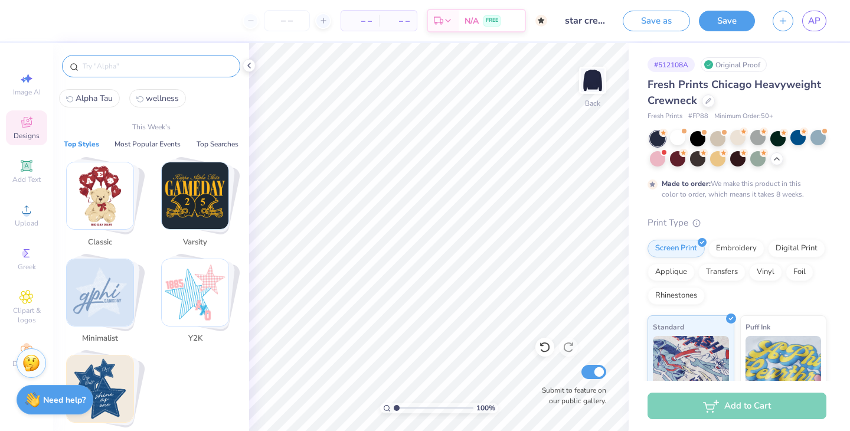
click at [125, 67] on input "text" at bounding box center [156, 66] width 151 height 12
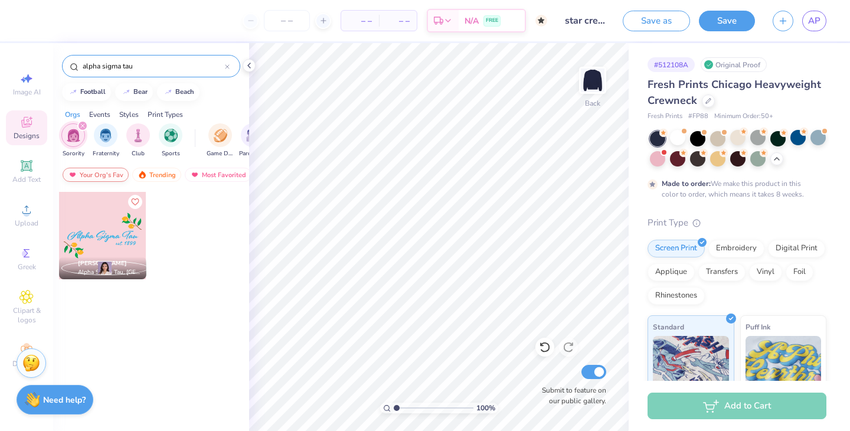
click at [108, 173] on div "Your Org's Fav" at bounding box center [96, 175] width 66 height 14
click at [160, 175] on div "Trending" at bounding box center [156, 175] width 49 height 14
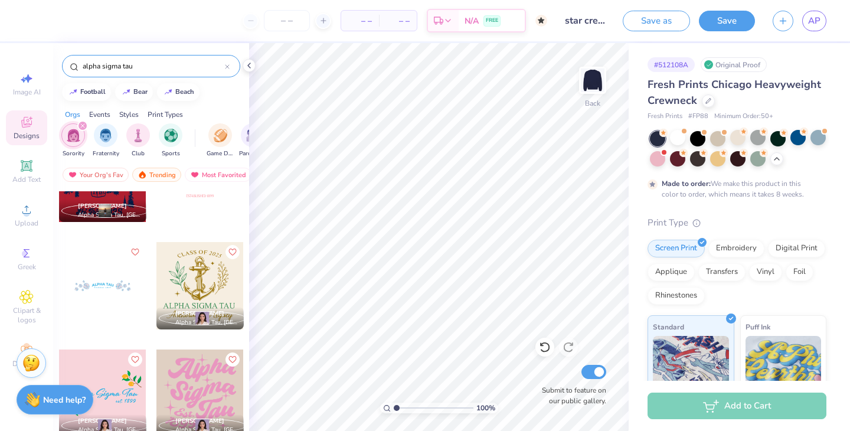
scroll to position [1559, 0]
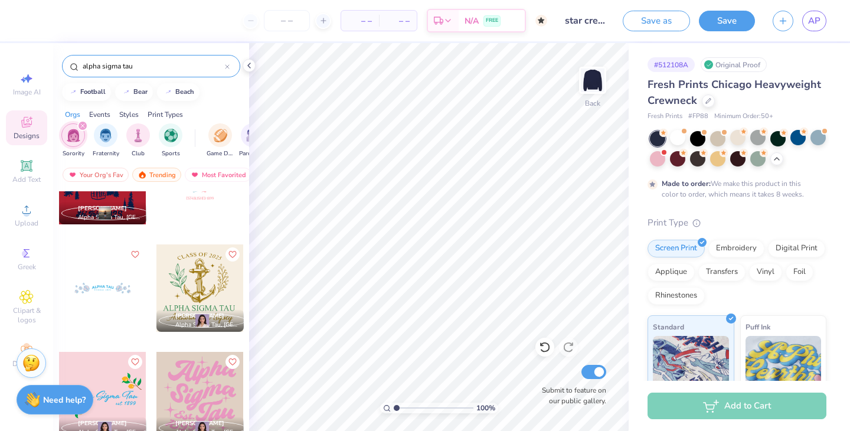
click at [112, 66] on input "alpha sigma tau" at bounding box center [152, 66] width 143 height 12
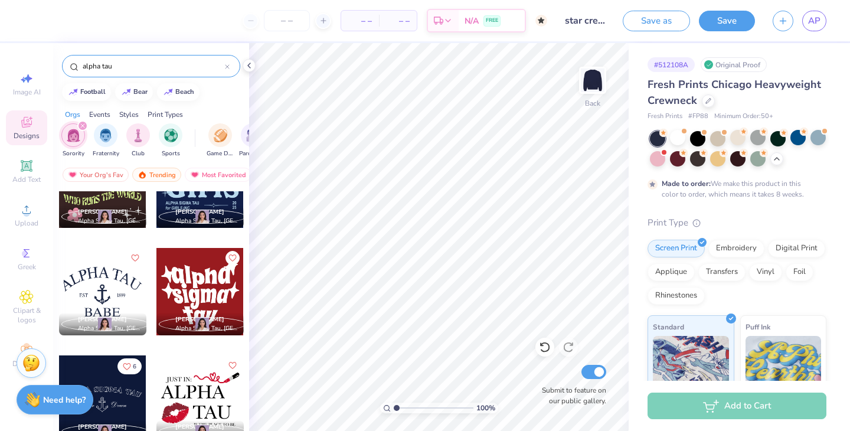
scroll to position [1040, 0]
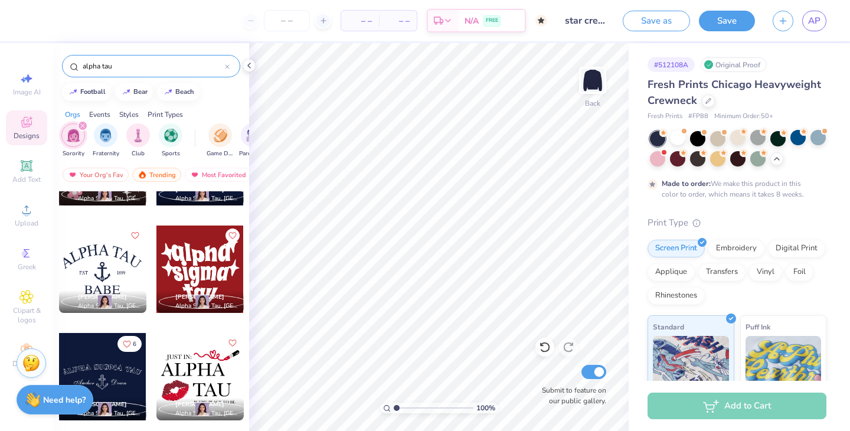
click at [103, 62] on input "alpha tau" at bounding box center [152, 66] width 143 height 12
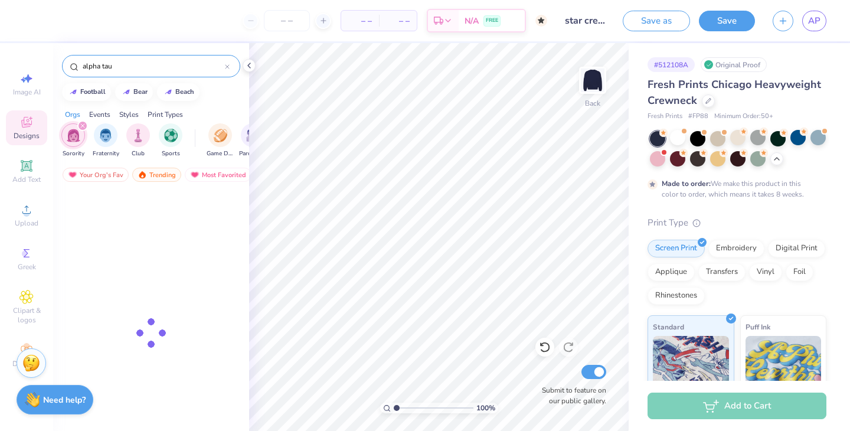
click at [103, 62] on input "alpha tau" at bounding box center [152, 66] width 143 height 12
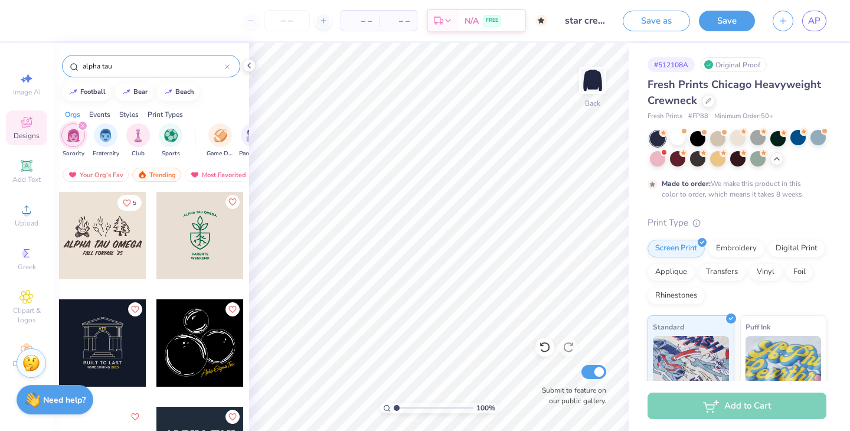
type input "="
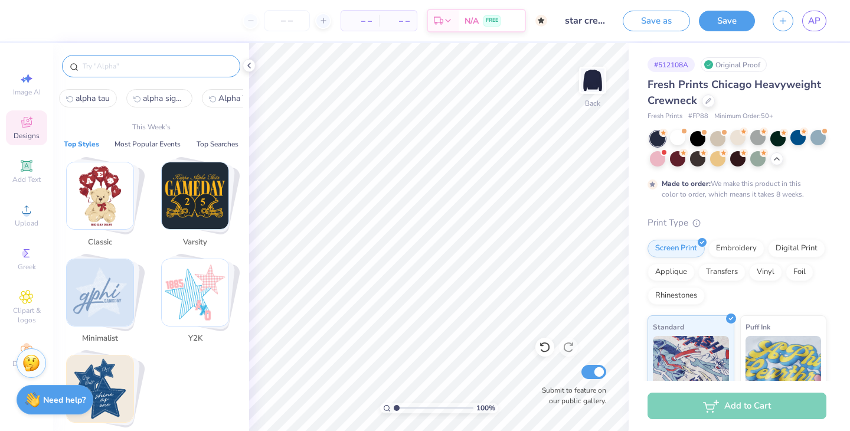
click at [90, 294] on img "Stack Card Button Minimalist" at bounding box center [100, 292] width 67 height 67
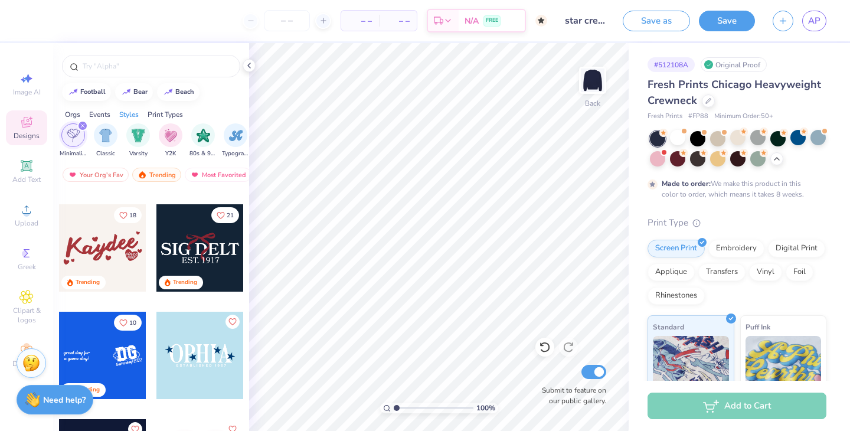
scroll to position [230, 0]
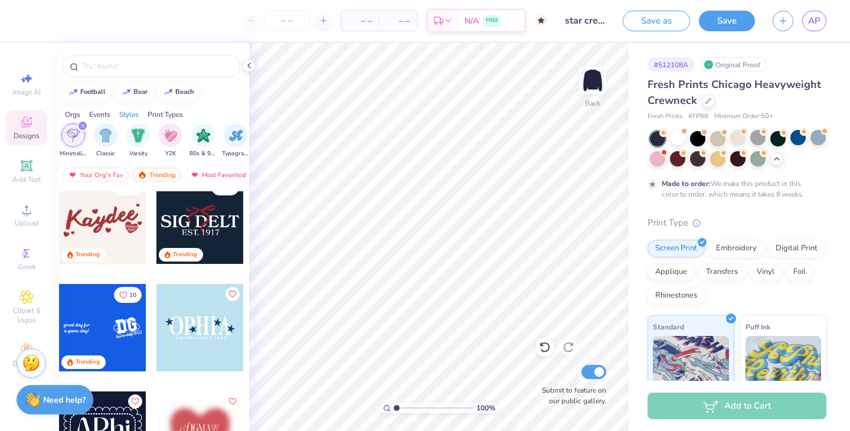
click at [217, 234] on div at bounding box center [199, 219] width 87 height 87
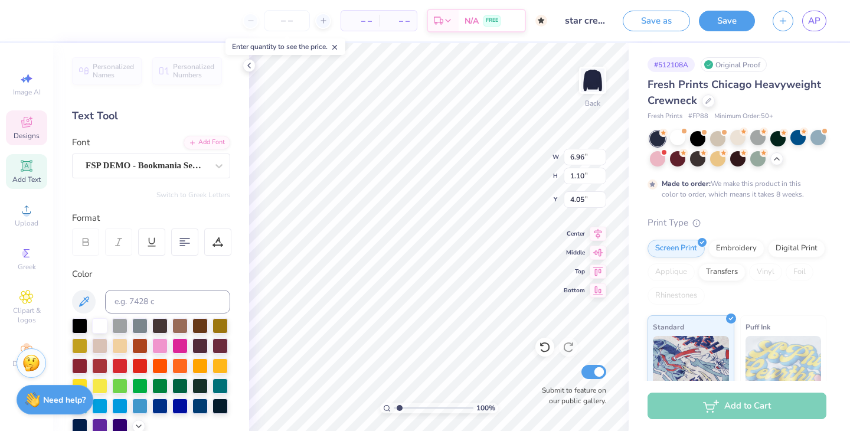
type input "1.76"
type textarea "x"
type input "1.94"
type textarea "x"
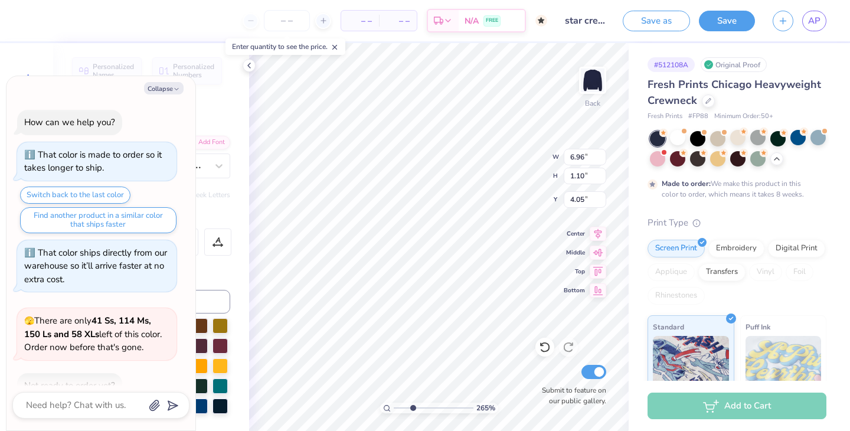
scroll to position [1039, 0]
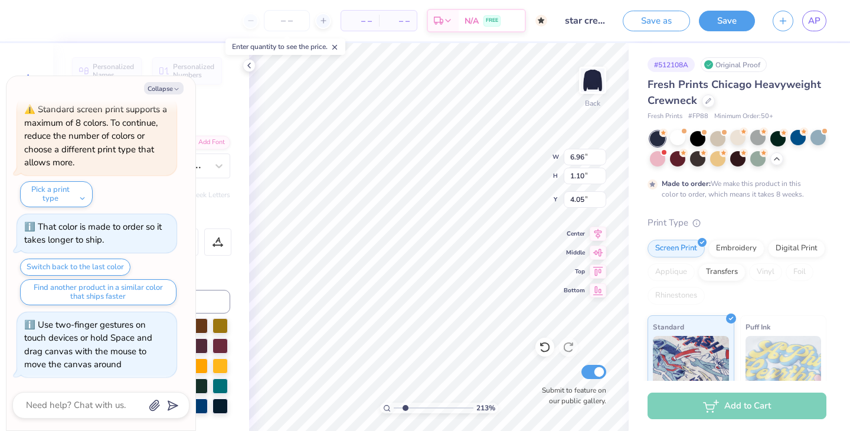
drag, startPoint x: 398, startPoint y: 408, endPoint x: 405, endPoint y: 408, distance: 6.5
type input "2.13"
click at [405, 408] on input "range" at bounding box center [434, 408] width 80 height 11
click at [174, 89] on icon "button" at bounding box center [176, 89] width 7 height 7
click at [163, 90] on button "Collapse" at bounding box center [164, 88] width 40 height 12
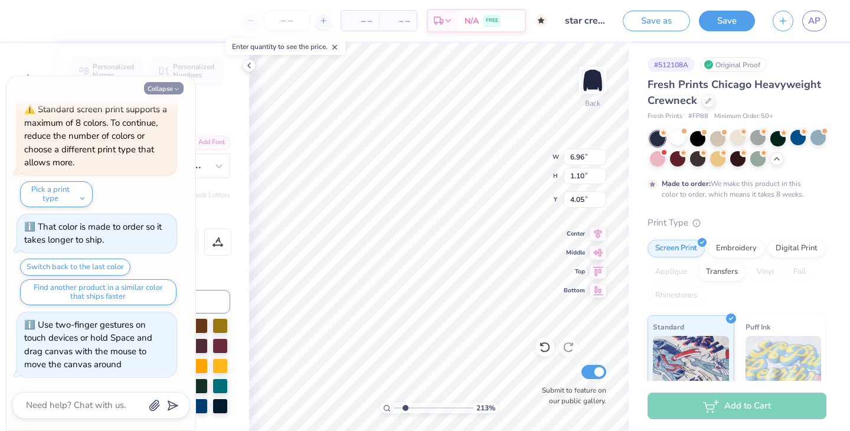
type textarea "x"
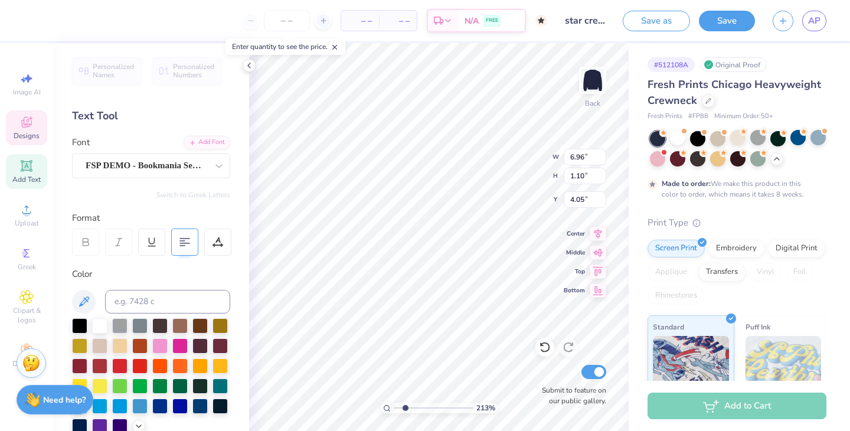
scroll to position [0, 0]
type textarea "A"
type textarea "ALPHA TAU"
type textarea "EST. 1899"
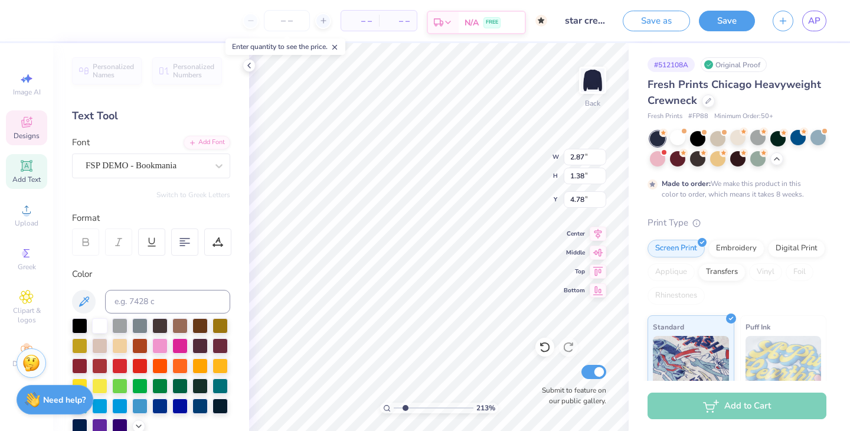
scroll to position [1, 1]
drag, startPoint x: 407, startPoint y: 409, endPoint x: 394, endPoint y: 409, distance: 12.4
type input "1"
click at [394, 409] on input "range" at bounding box center [434, 408] width 80 height 11
click at [41, 115] on div "Designs" at bounding box center [26, 127] width 41 height 35
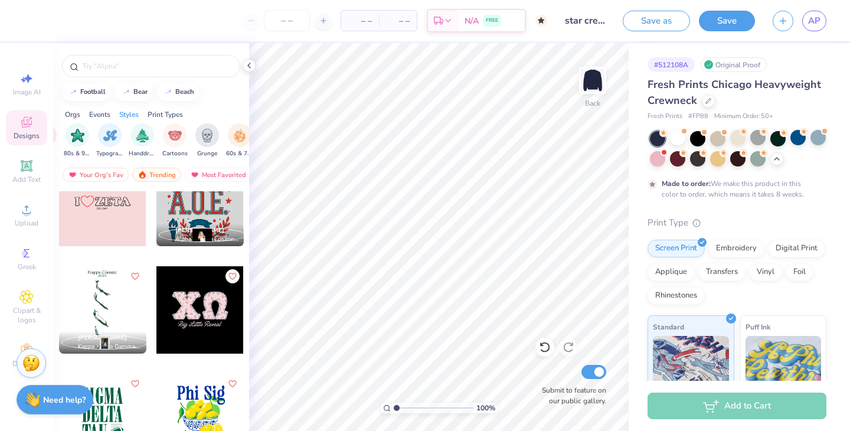
scroll to position [7230, 0]
click at [189, 319] on div at bounding box center [199, 309] width 87 height 87
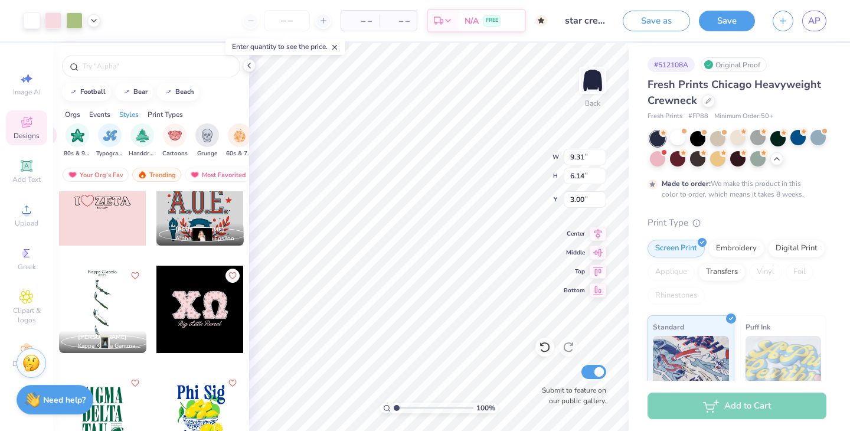
click at [253, 64] on icon at bounding box center [248, 65] width 9 height 9
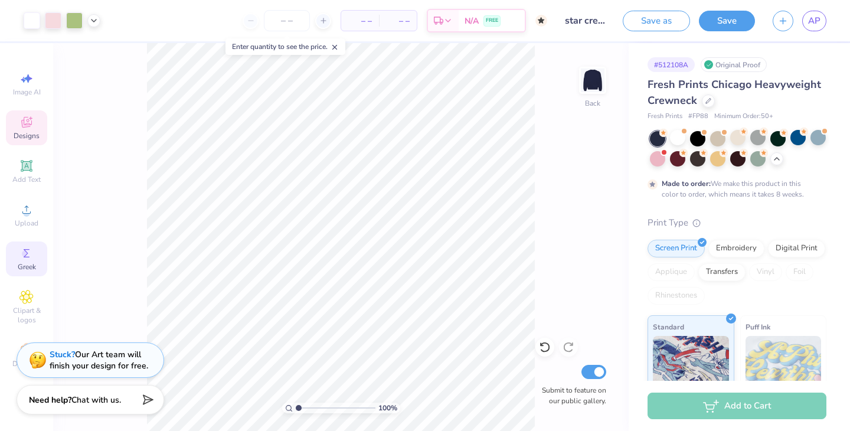
click at [31, 248] on icon at bounding box center [26, 253] width 14 height 14
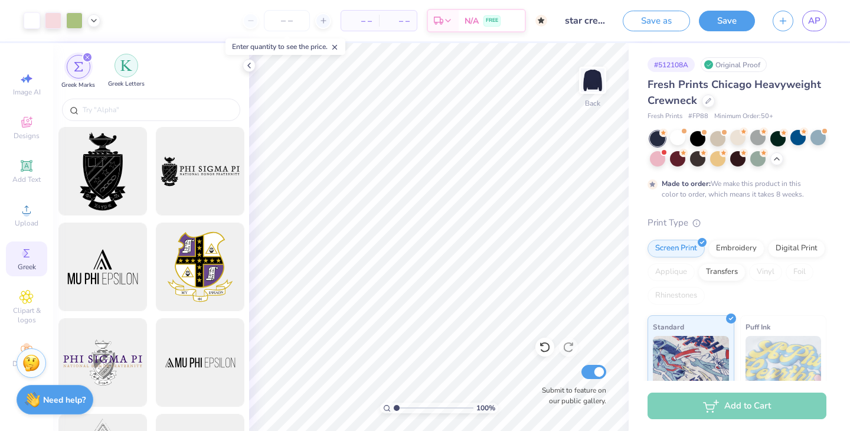
click at [124, 70] on img "filter for Greek Letters" at bounding box center [126, 66] width 12 height 12
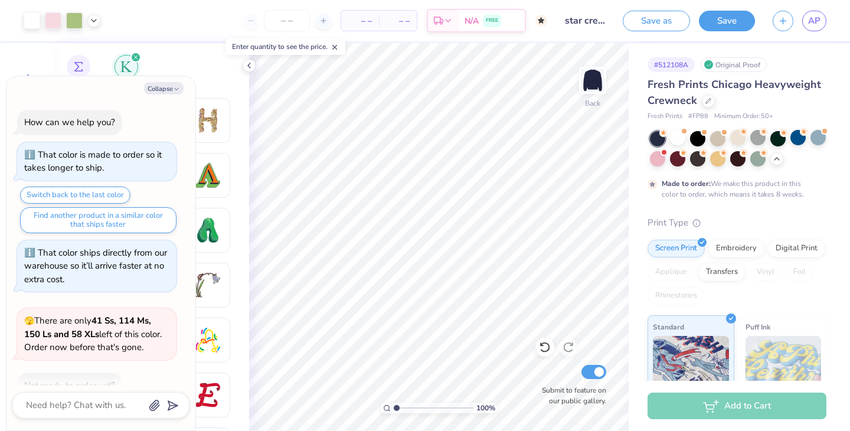
scroll to position [1103, 0]
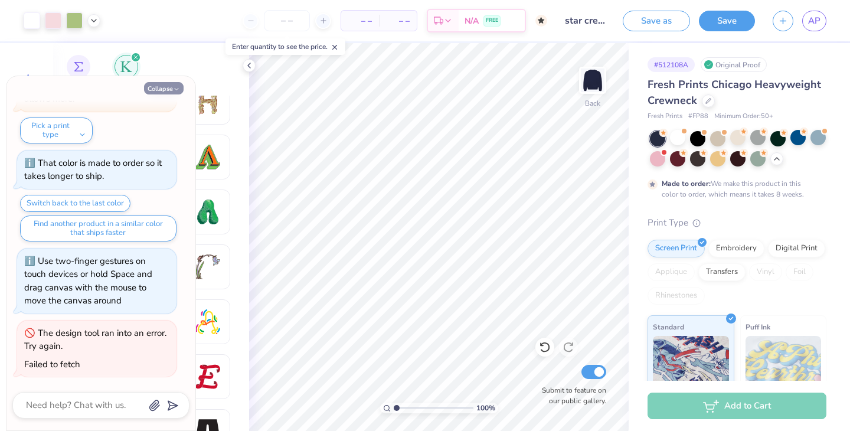
click at [152, 91] on button "Collapse" at bounding box center [164, 88] width 40 height 12
type textarea "x"
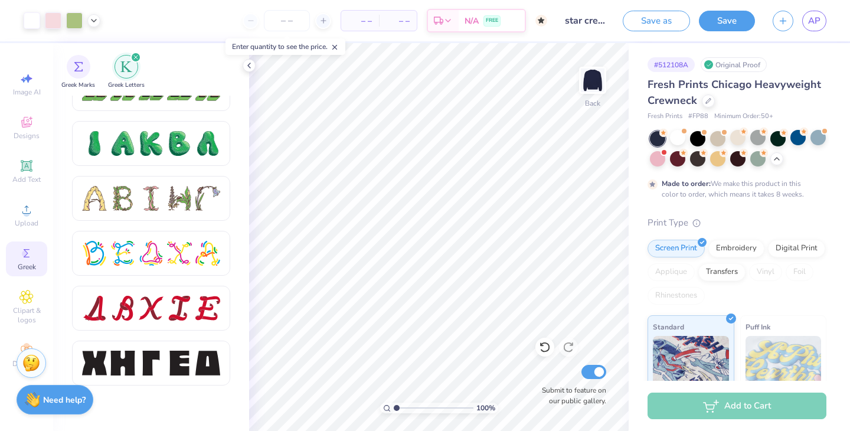
scroll to position [1365, 0]
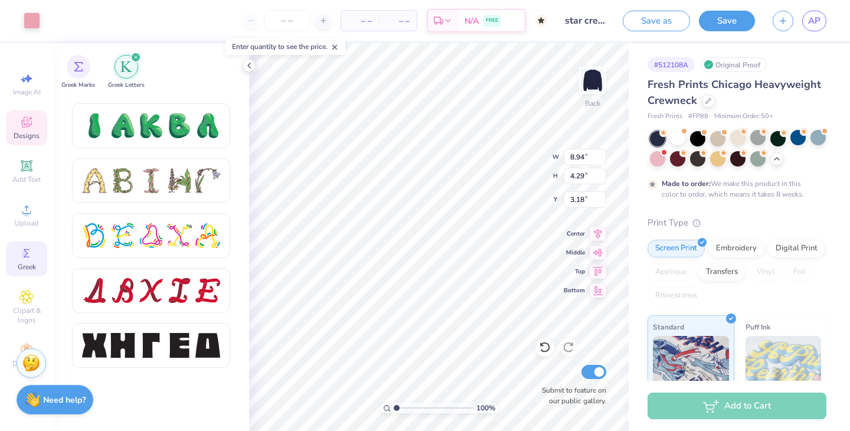
type input "9.31"
type input "4.65"
type input "3.00"
click at [292, 22] on input "number" at bounding box center [287, 20] width 46 height 21
type input "85"
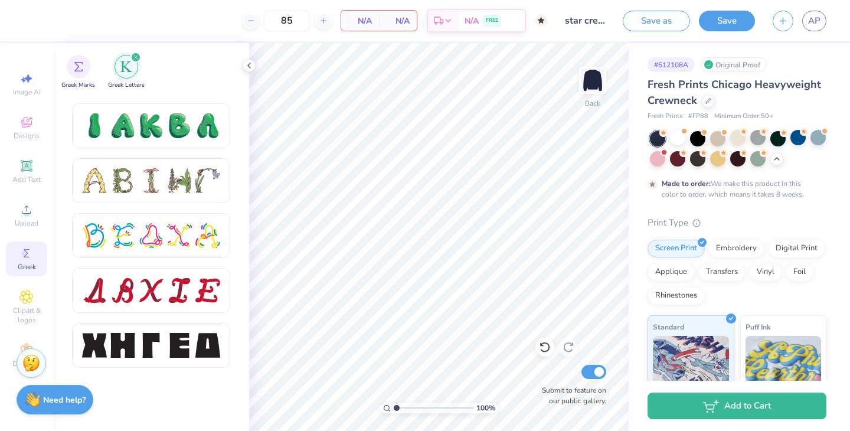
click at [363, 22] on span "N/A" at bounding box center [360, 21] width 24 height 12
click at [807, 24] on link "AP" at bounding box center [814, 21] width 24 height 21
